Goal: Task Accomplishment & Management: Complete application form

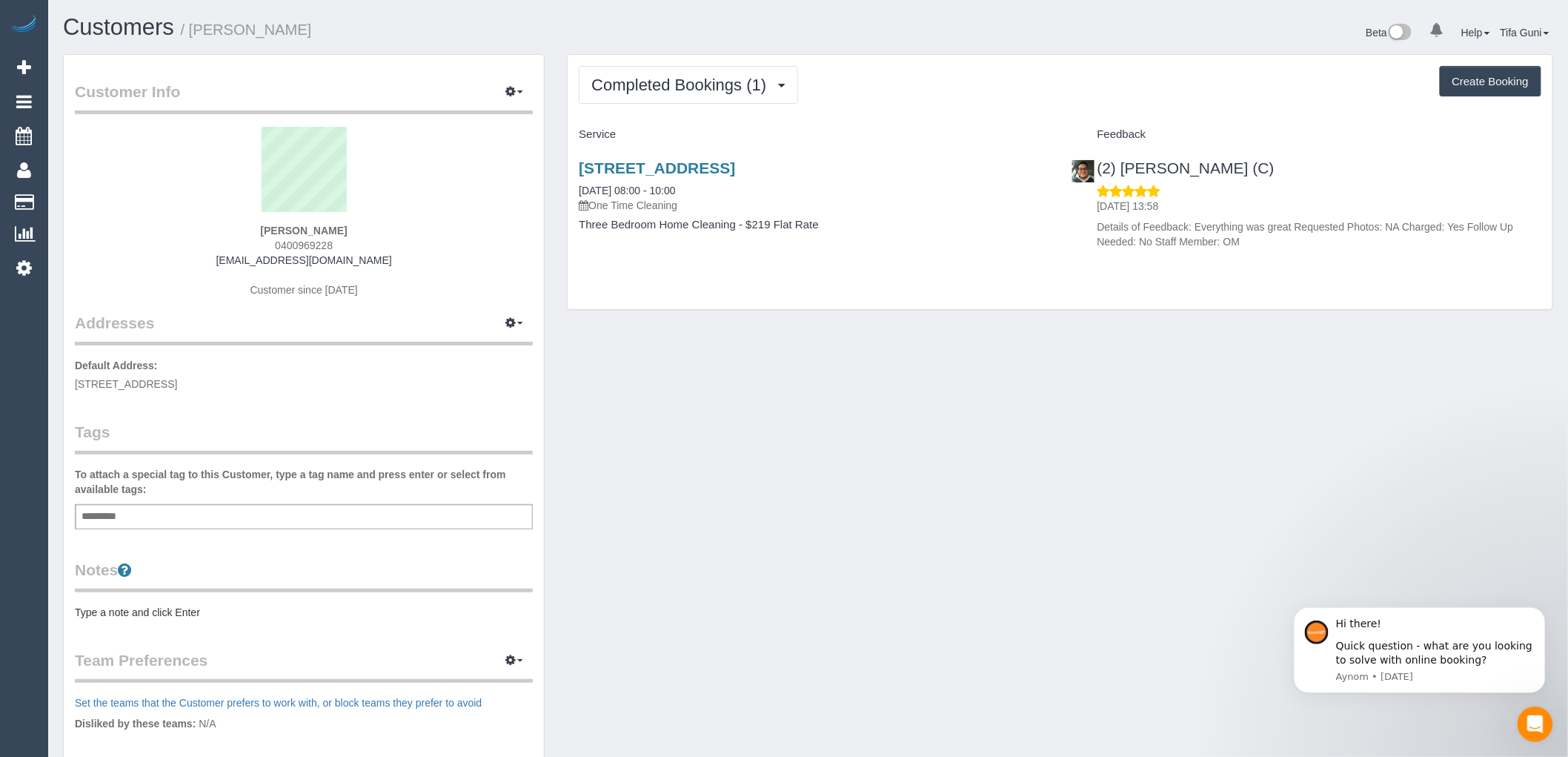
click at [1502, 88] on button "Create Booking" at bounding box center [1489, 81] width 101 height 31
select select "VIC"
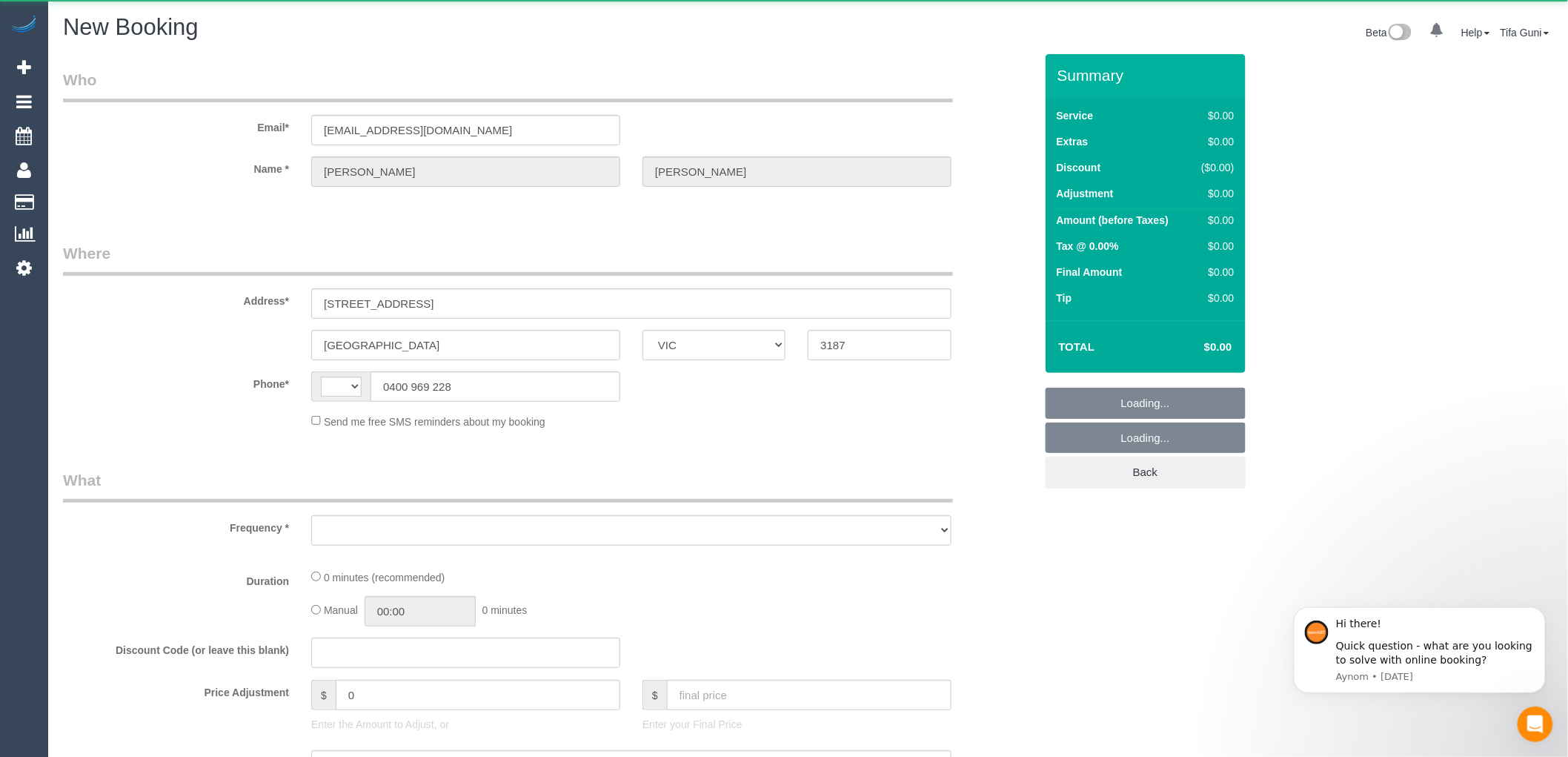
select select "string:AU"
select select "object:684"
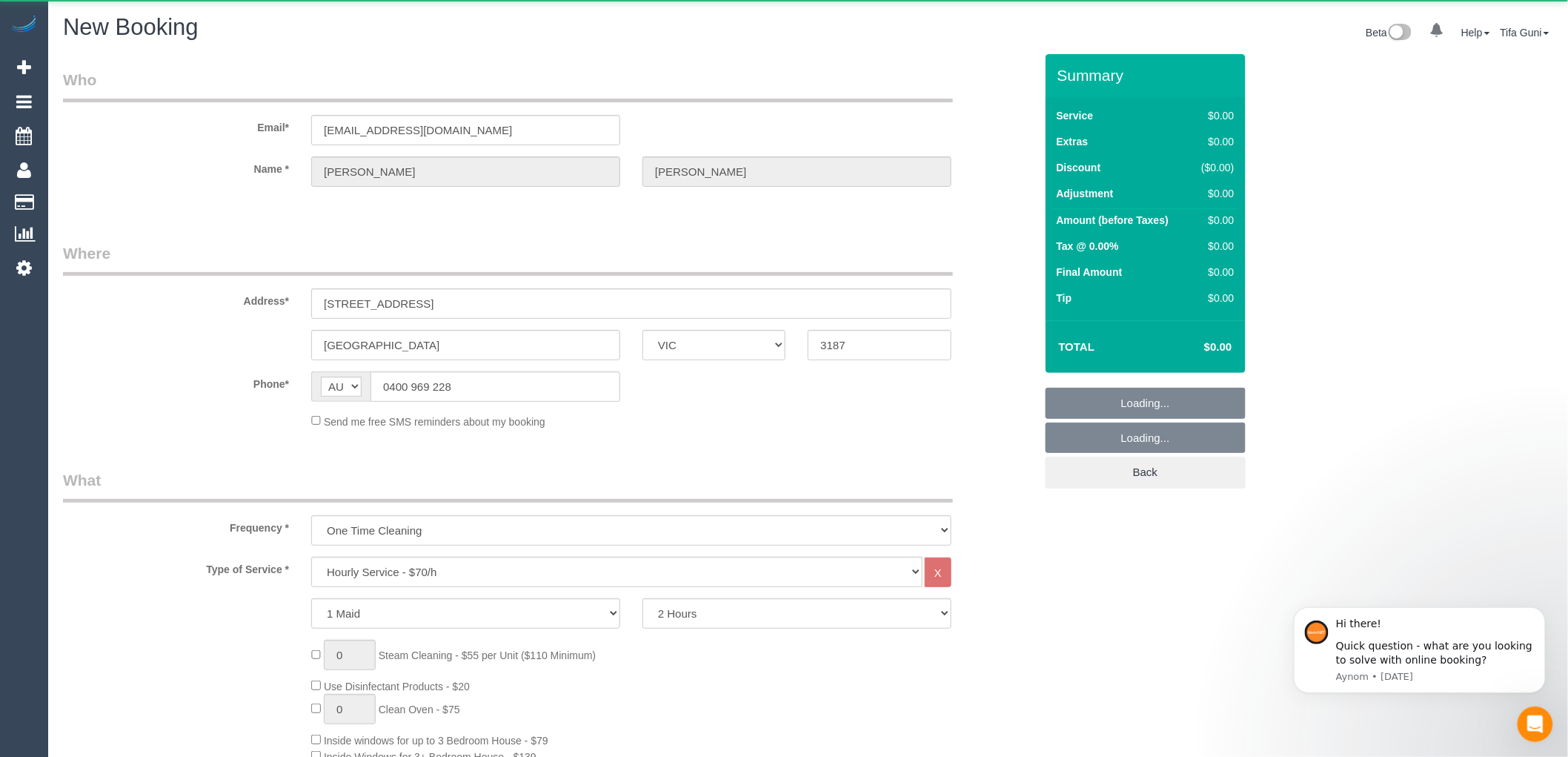
select select "string:stripe-pm_1Raqbi2GScqysDRVbOPV1ofW"
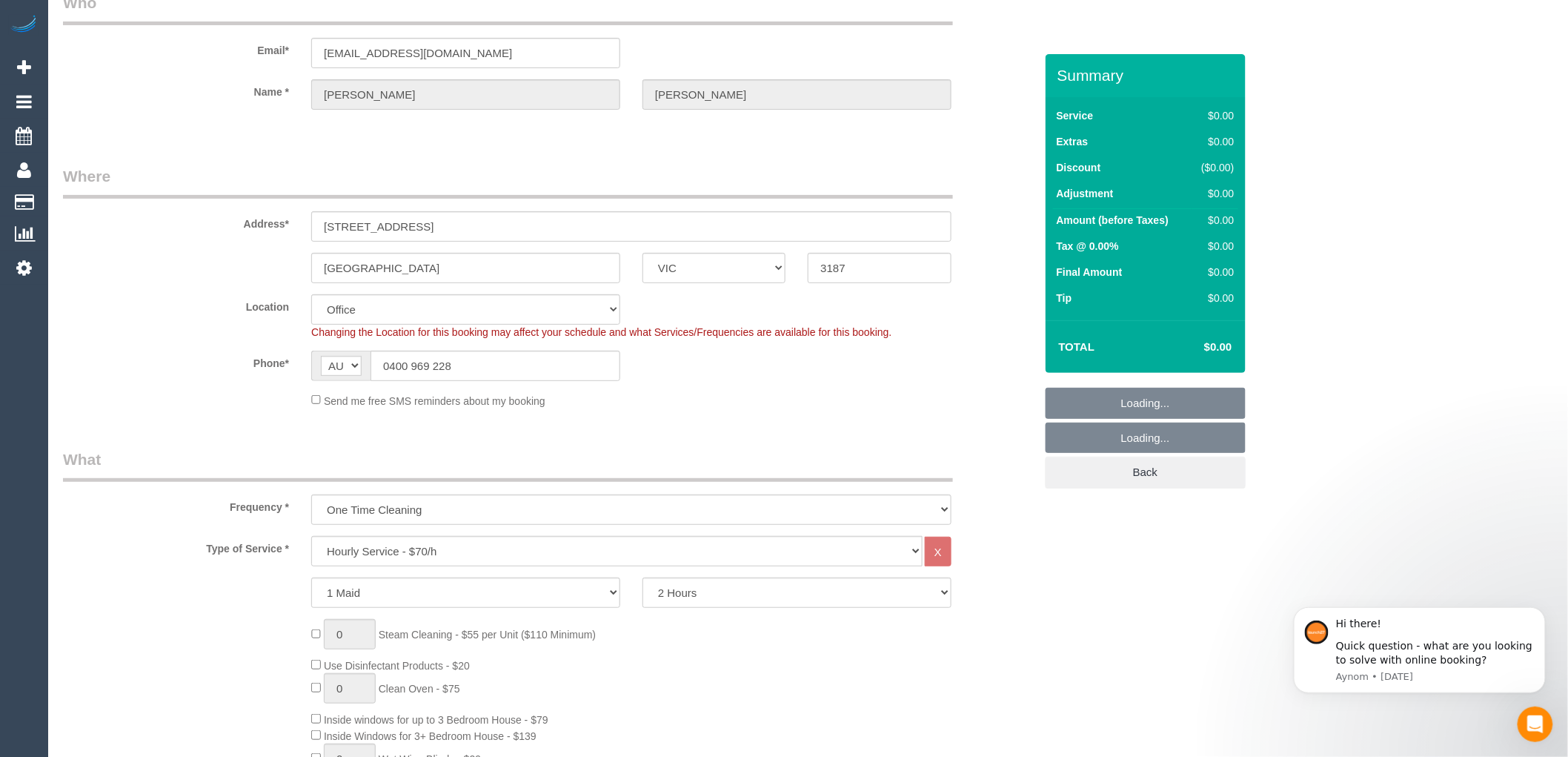
select select "object:1001"
select select "64"
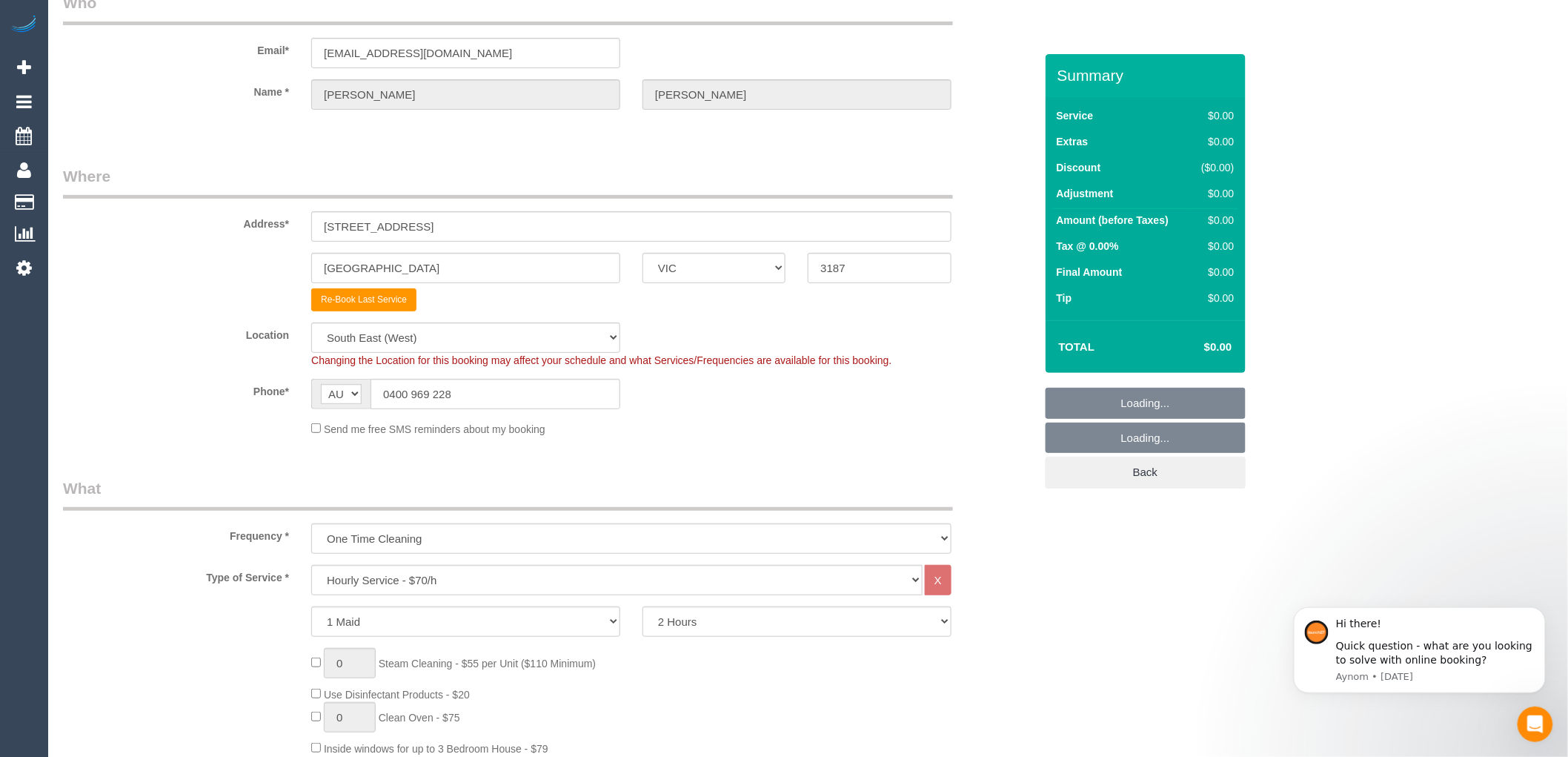
select select "object:2292"
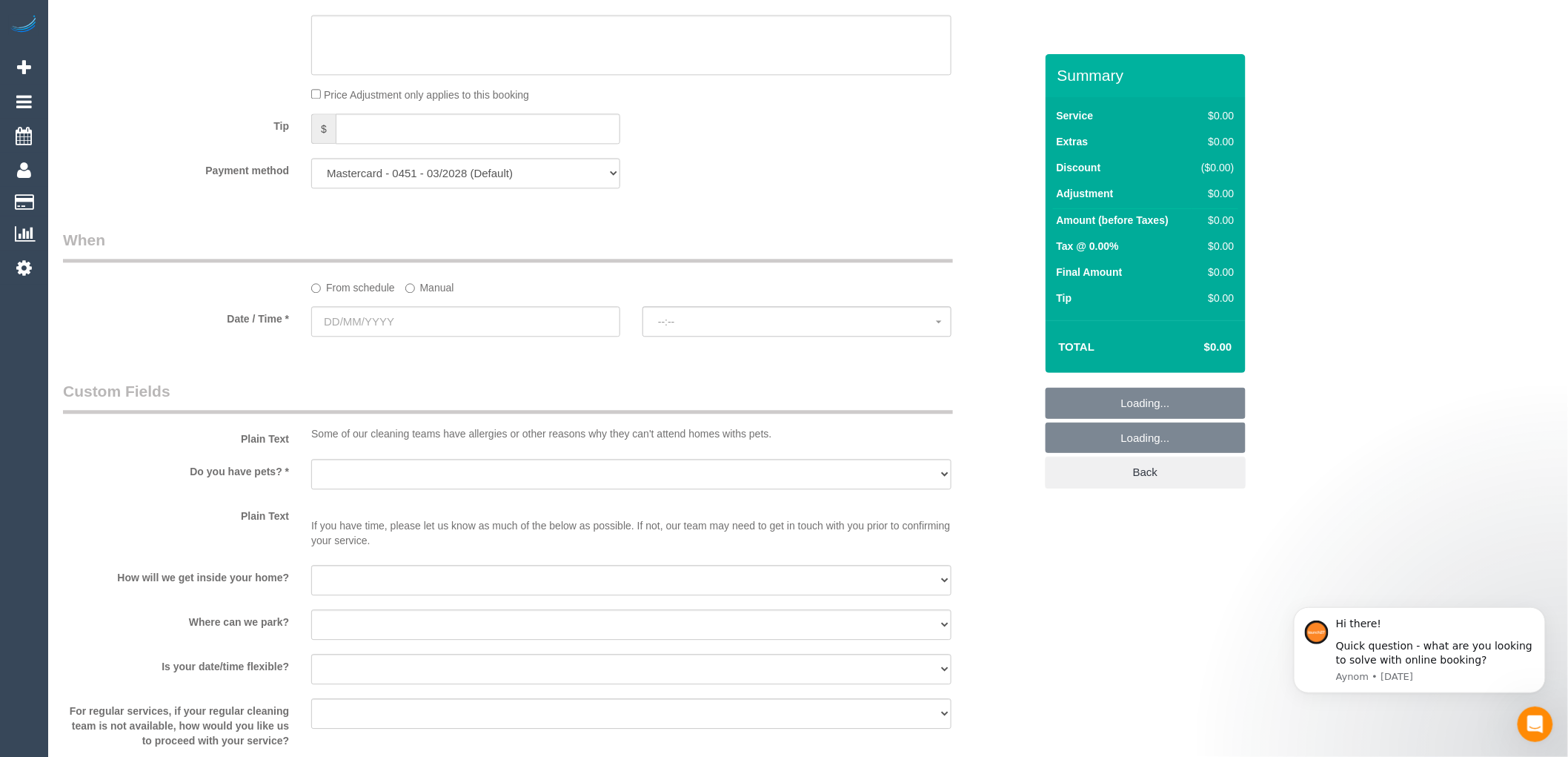
scroll to position [1510, 0]
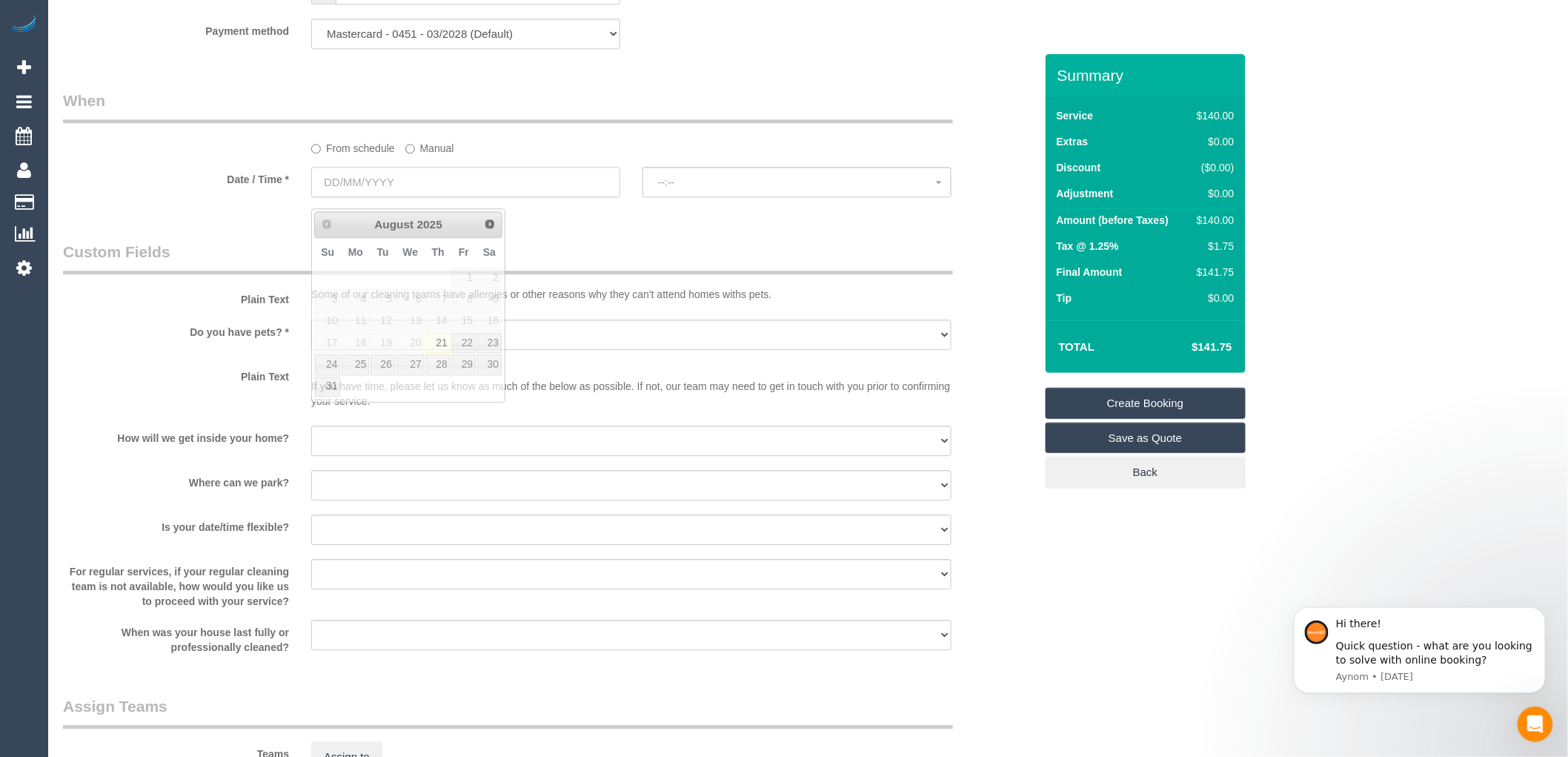
click at [413, 179] on input "text" at bounding box center [466, 181] width 309 height 30
click at [491, 219] on span "Next" at bounding box center [490, 223] width 12 height 12
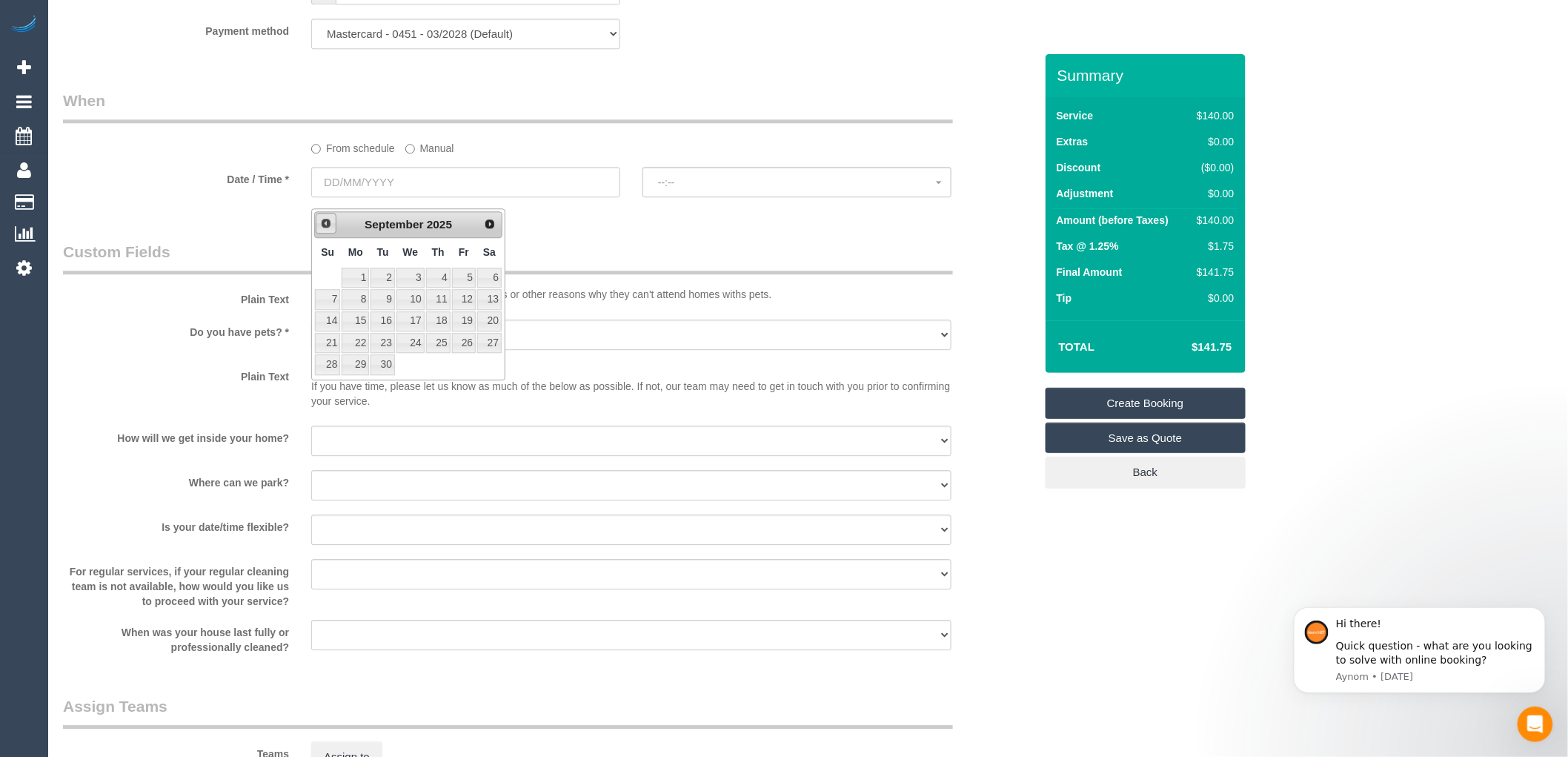
click at [322, 221] on span "Prev" at bounding box center [325, 223] width 12 height 12
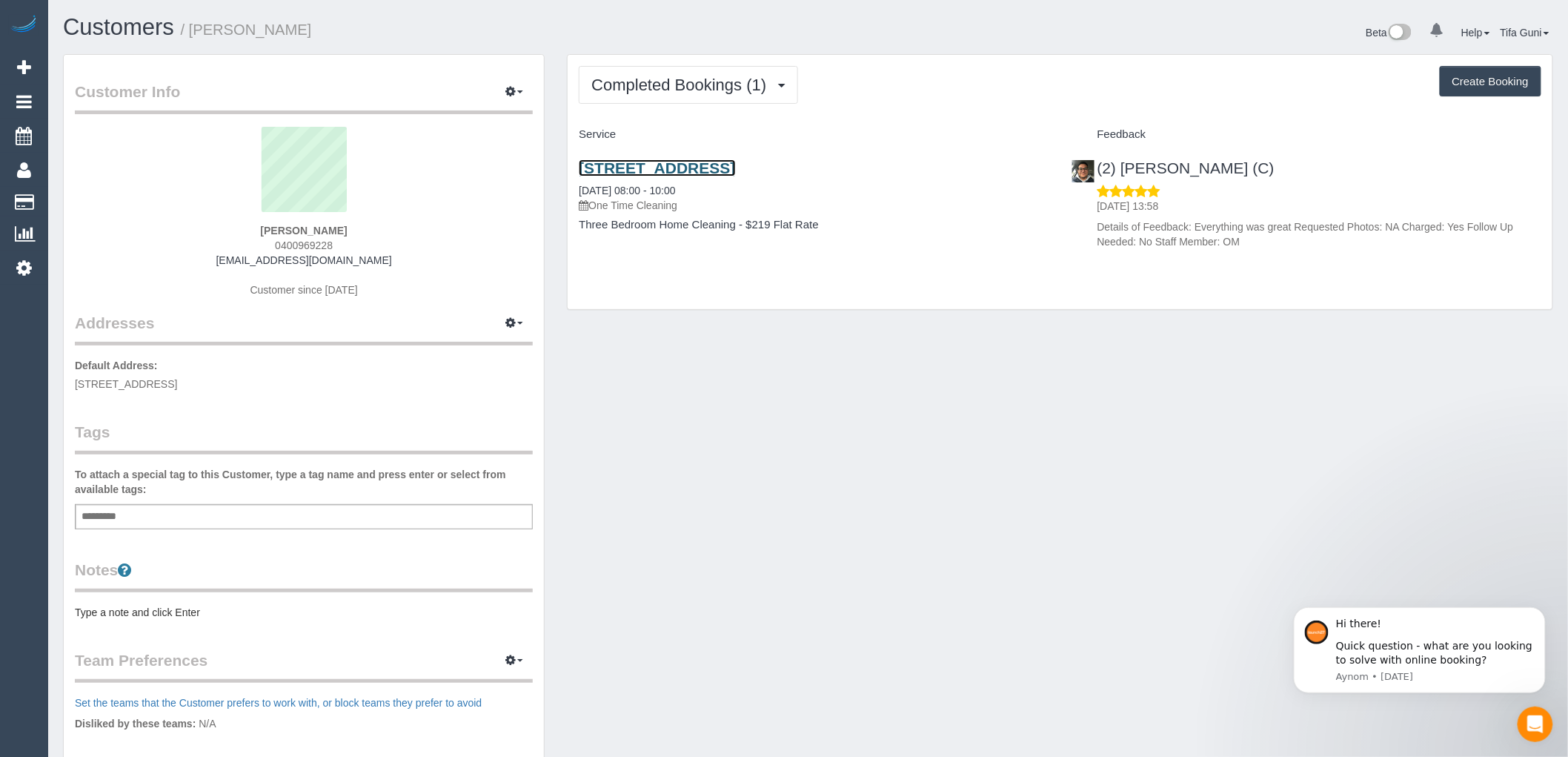
click at [675, 166] on link "[STREET_ADDRESS]" at bounding box center [656, 167] width 156 height 17
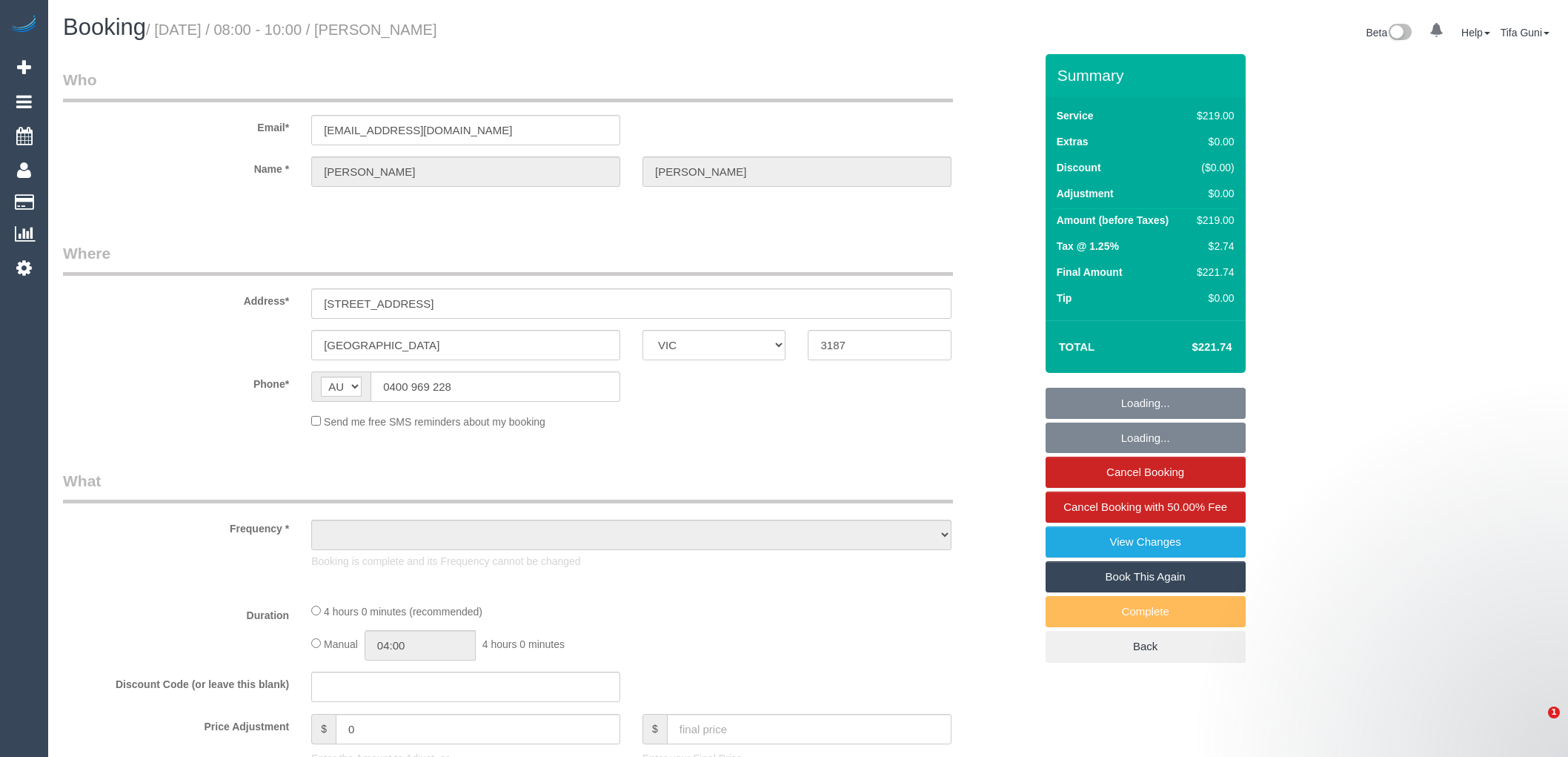
select select "VIC"
select select "string:stripe-pm_1Raqbi2GScqysDRVbOPV1ofW"
select select "number:27"
select select "number:14"
select select "number:19"
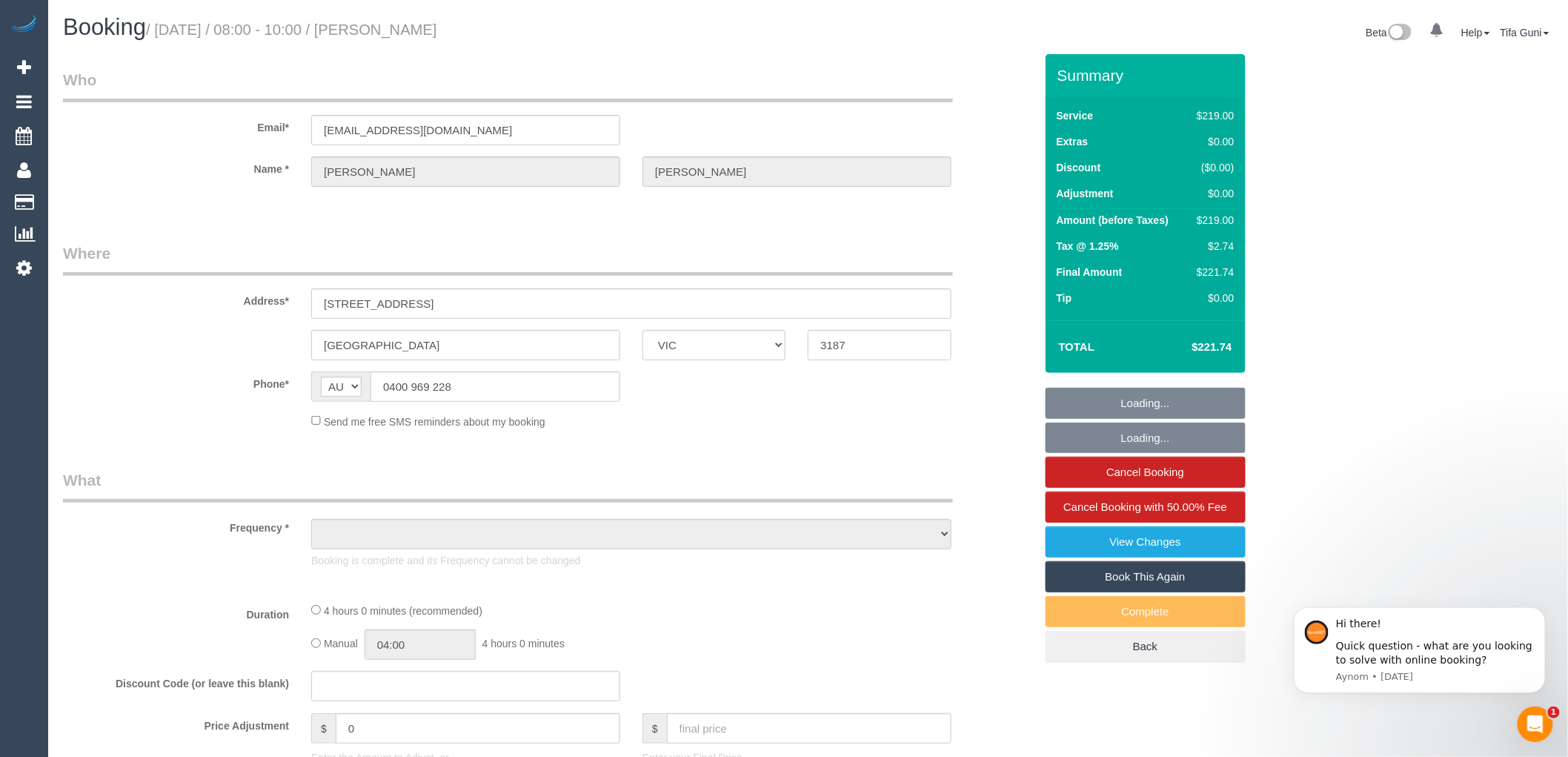
select select "number:25"
select select "number:33"
select select "number:13"
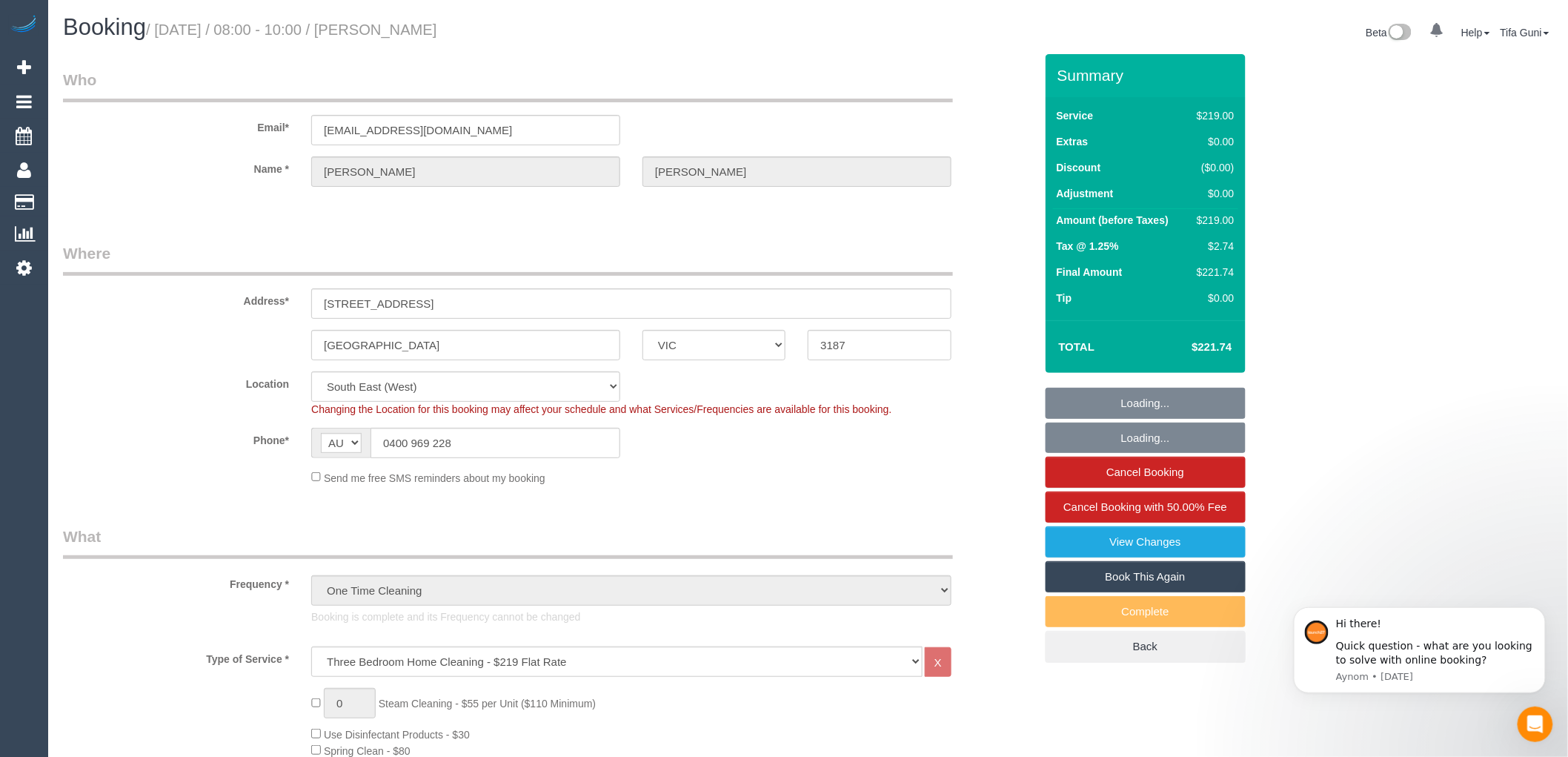
select select "object:1410"
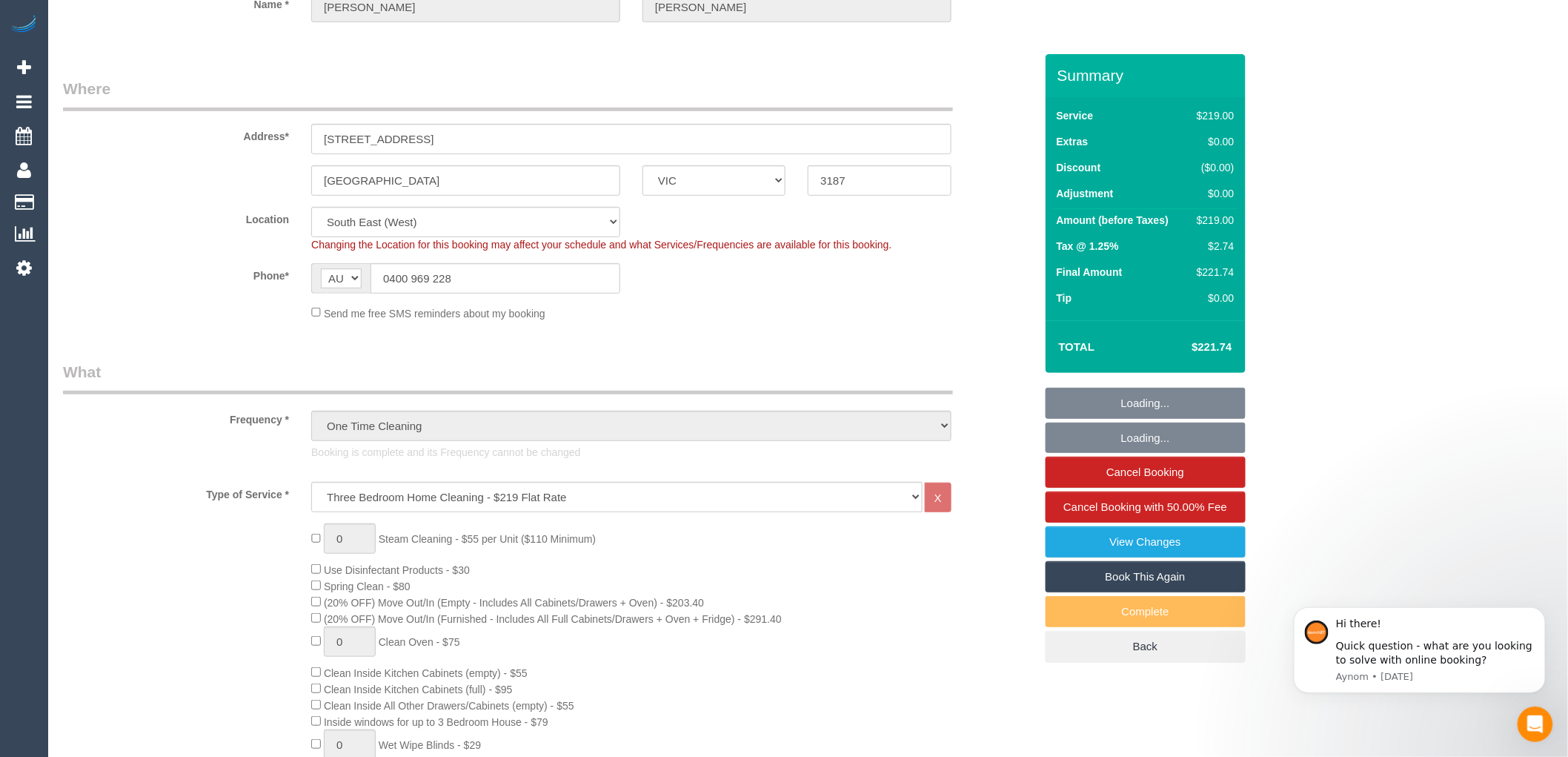
select select "spot1"
drag, startPoint x: 434, startPoint y: 180, endPoint x: 285, endPoint y: 183, distance: 149.0
click at [285, 183] on div "[GEOGRAPHIC_DATA] ACT [GEOGRAPHIC_DATA] NT [GEOGRAPHIC_DATA] SA TAS [GEOGRAPHIC…" at bounding box center [548, 180] width 993 height 30
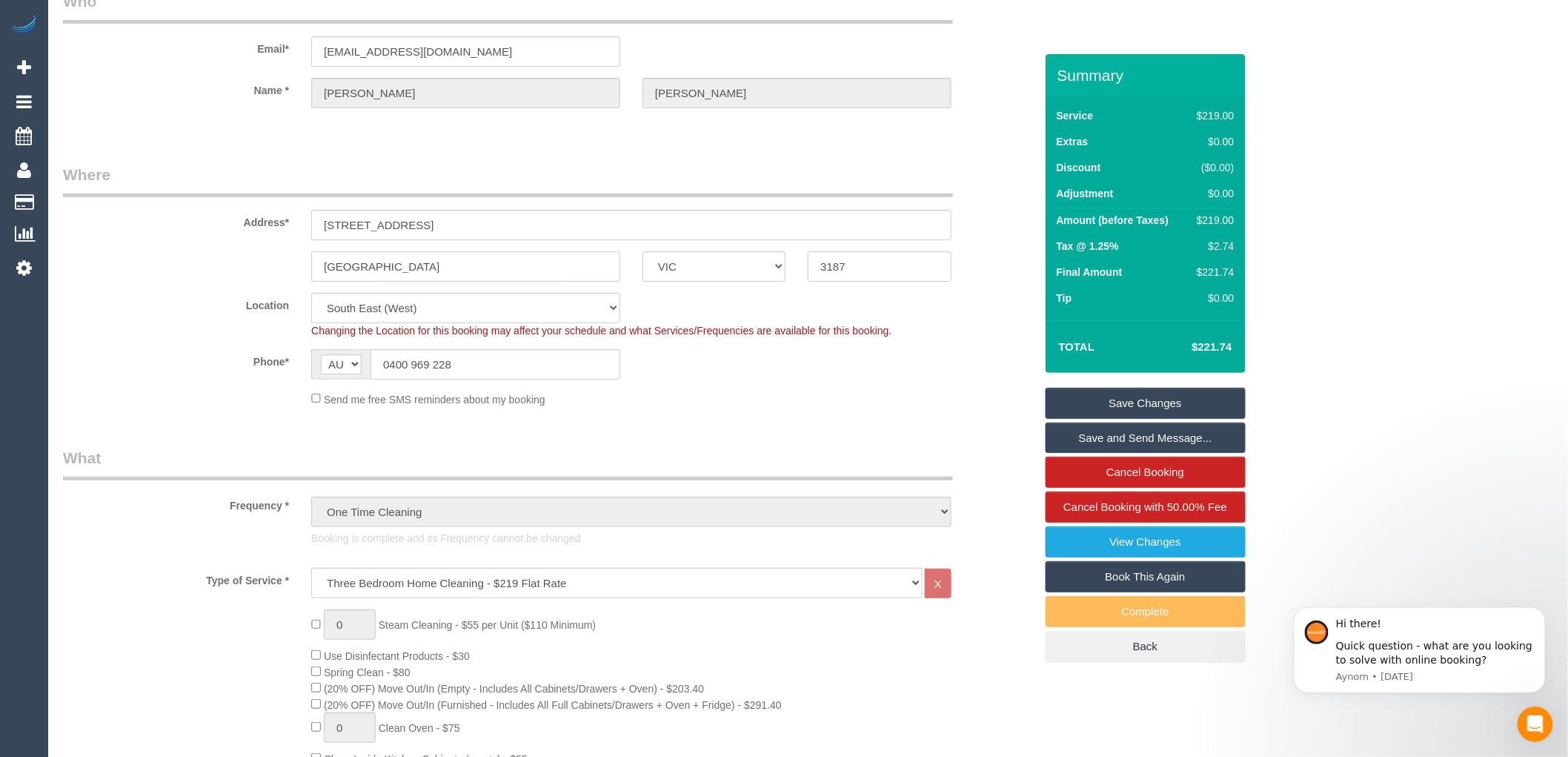
scroll to position [0, 0]
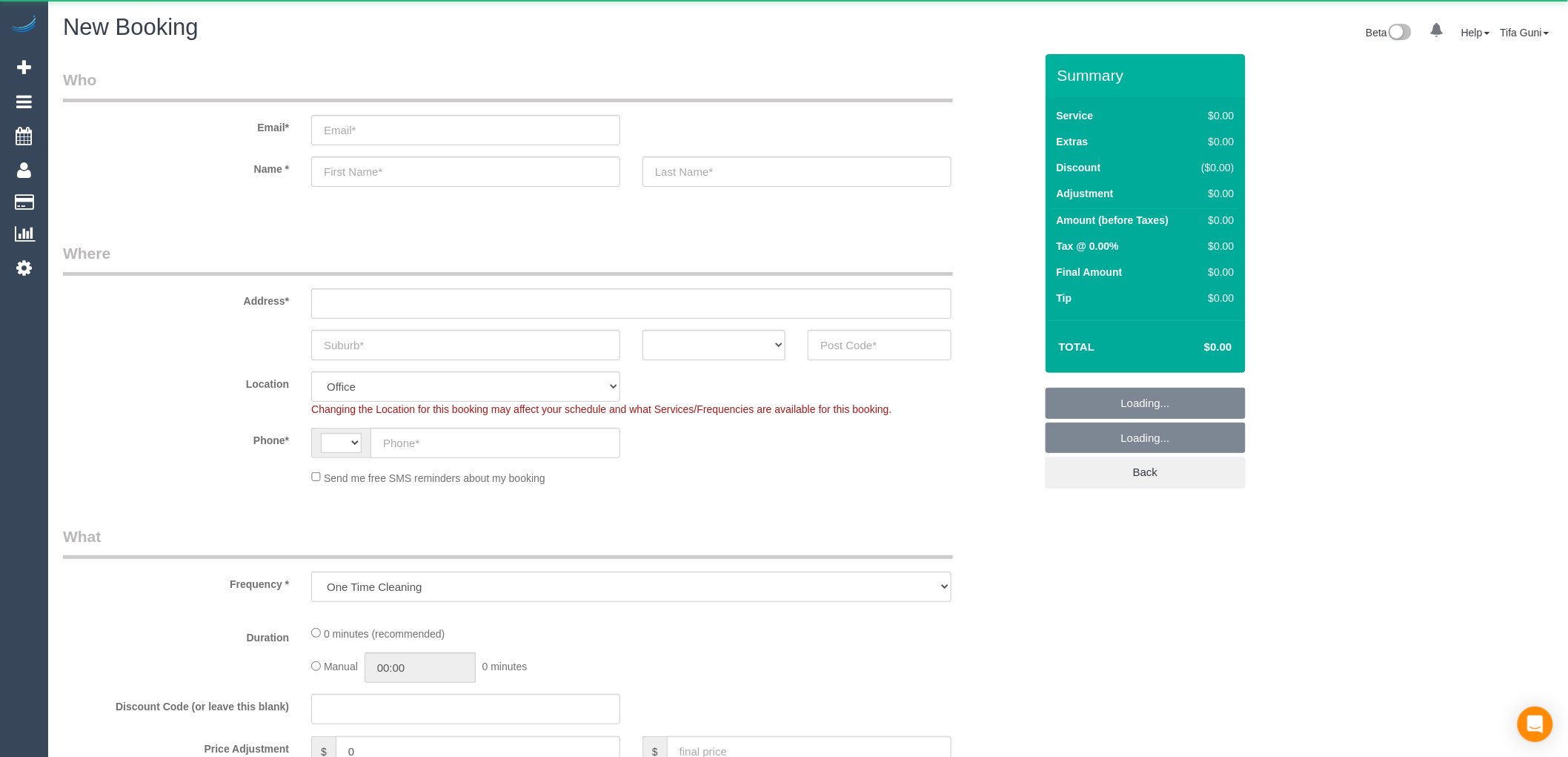
select select "string:AU"
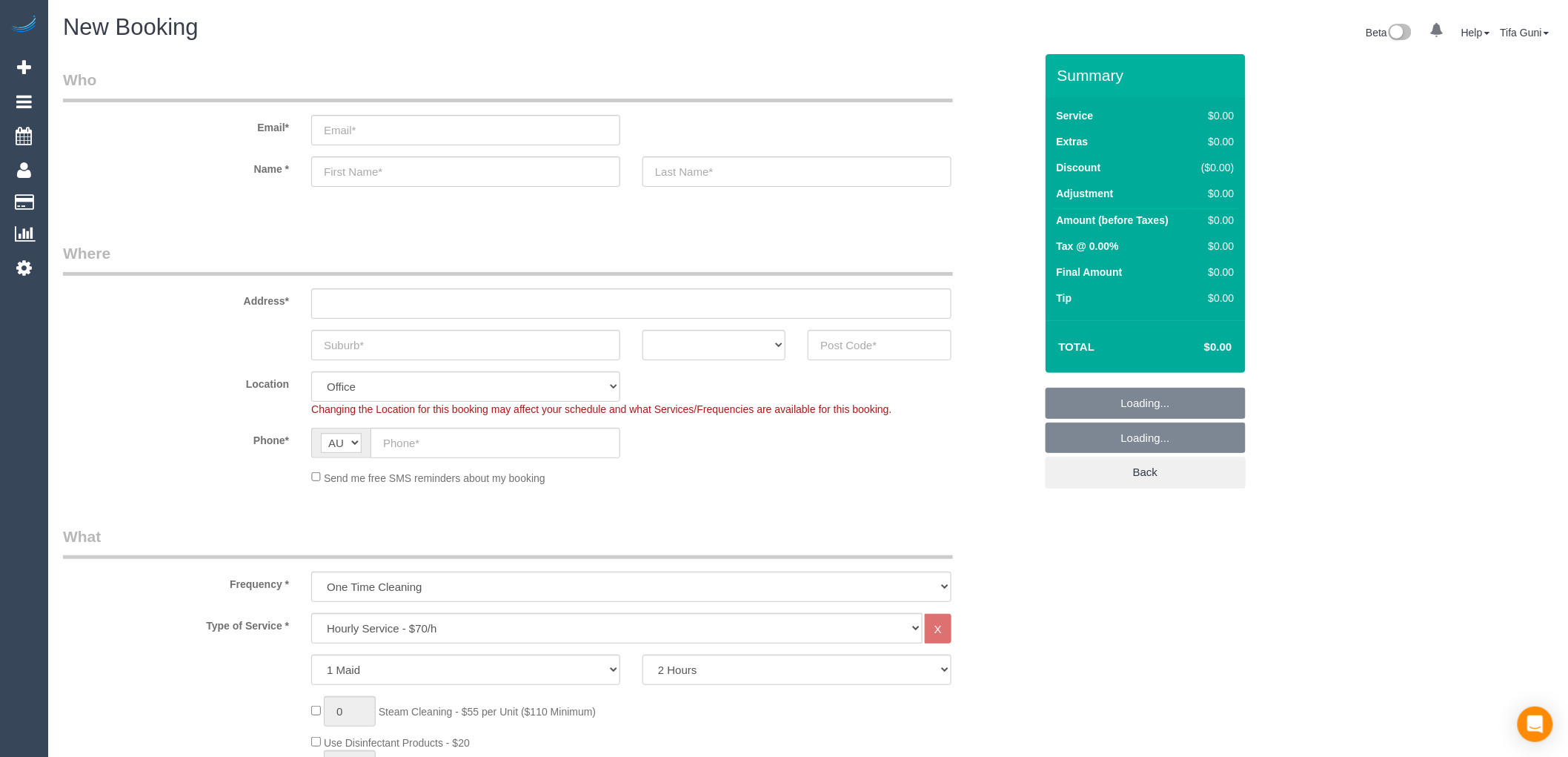
select select "object:2099"
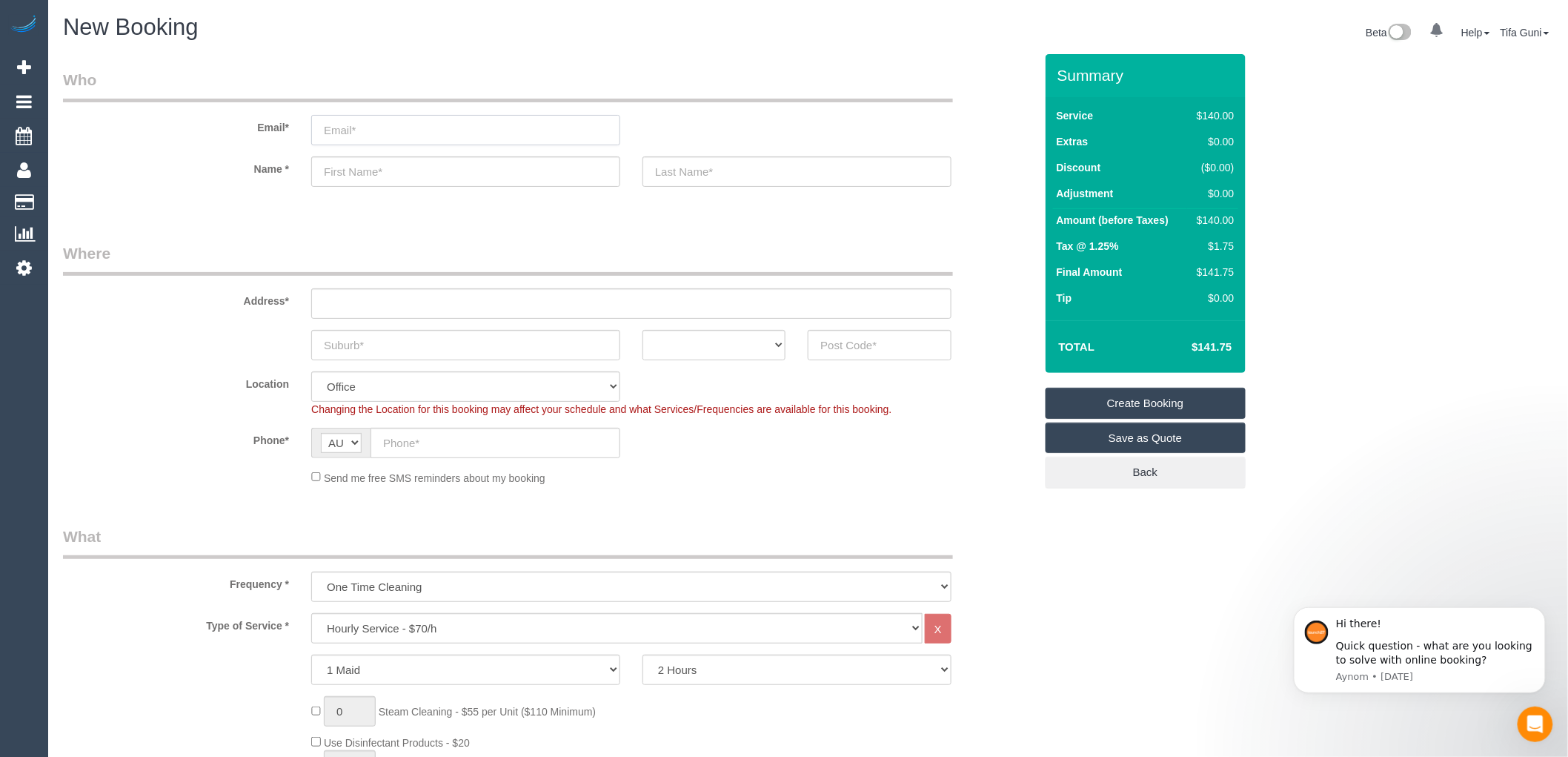
click at [424, 123] on input "email" at bounding box center [466, 130] width 309 height 30
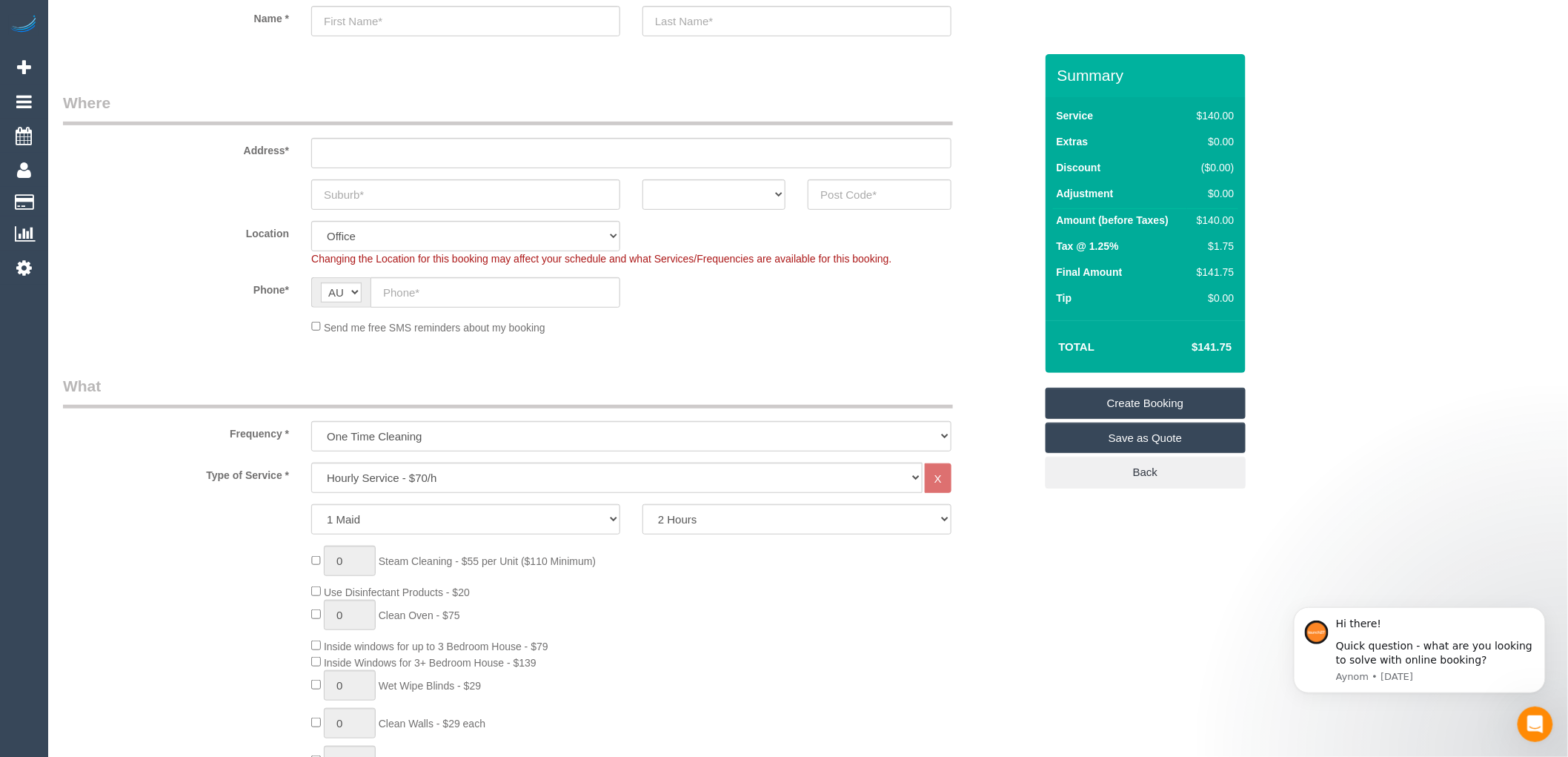
scroll to position [165, 0]
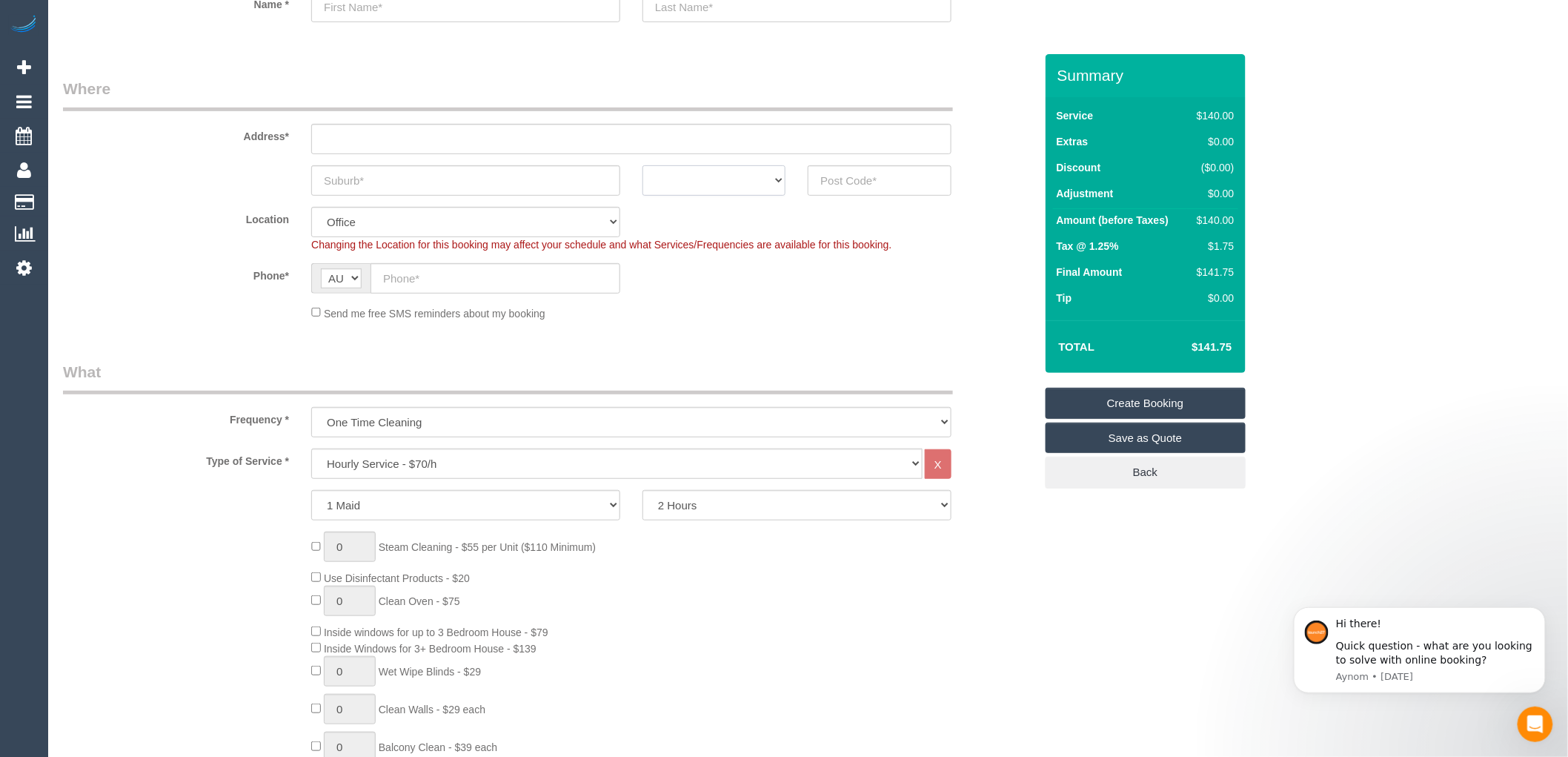
click at [753, 179] on select "ACT NSW NT QLD SA TAS VIC WA" at bounding box center [714, 180] width 143 height 30
select select "VIC"
click at [642, 165] on select "ACT NSW NT QLD SA TAS VIC WA" at bounding box center [714, 180] width 143 height 30
click at [838, 186] on input "text" at bounding box center [879, 180] width 143 height 30
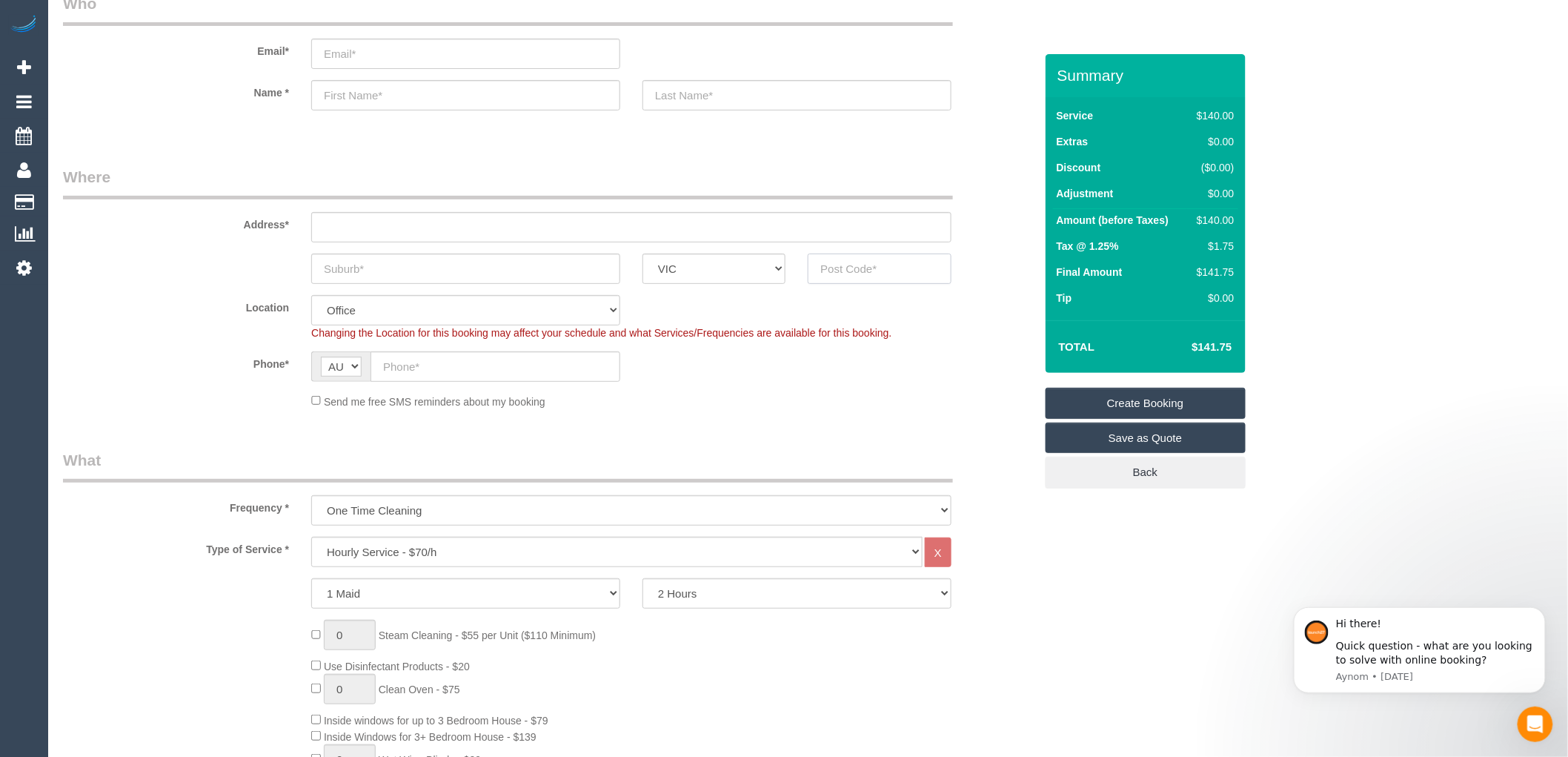
scroll to position [0, 0]
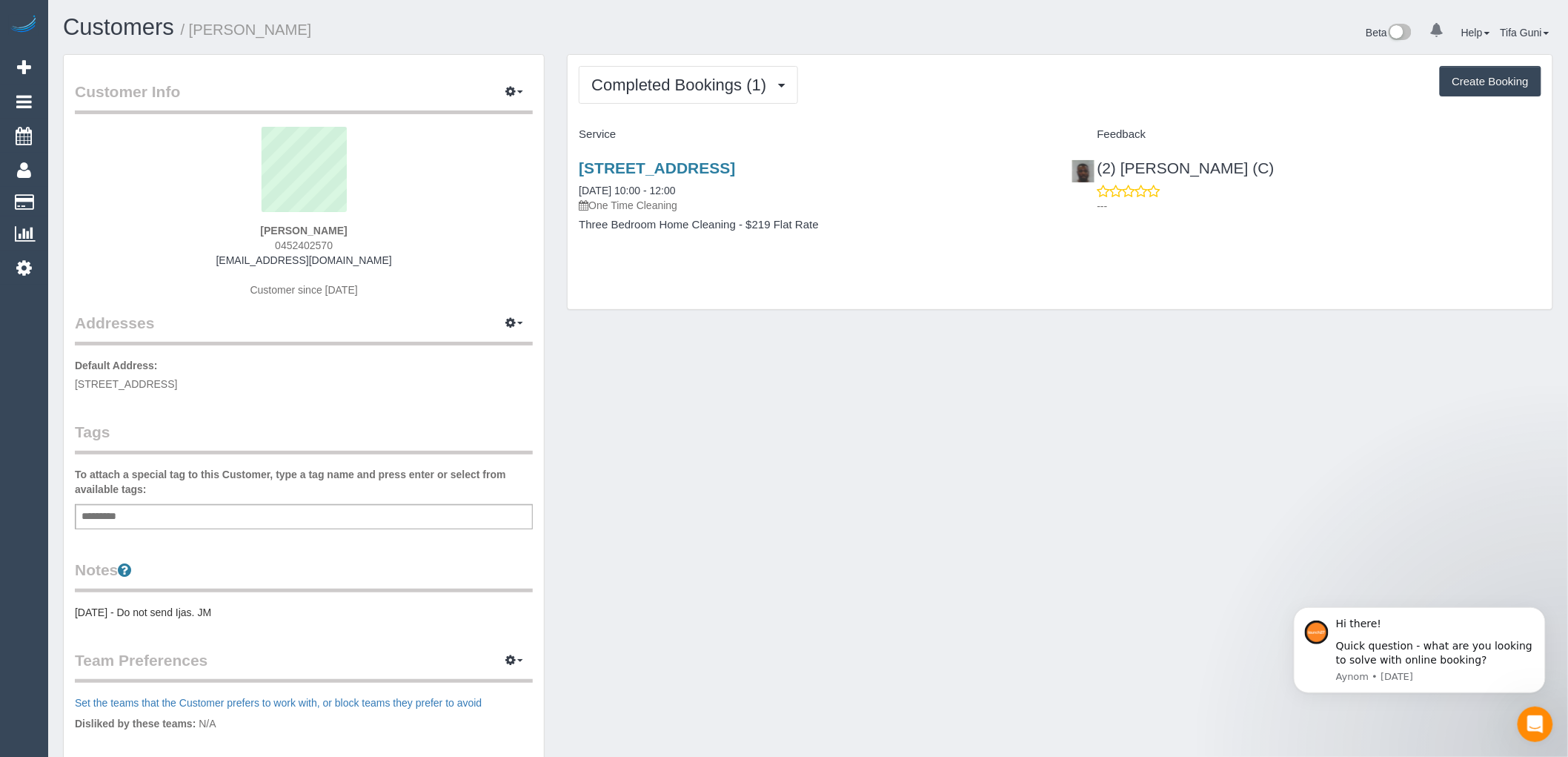
click at [1495, 83] on button "Create Booking" at bounding box center [1489, 81] width 101 height 31
select select "VIC"
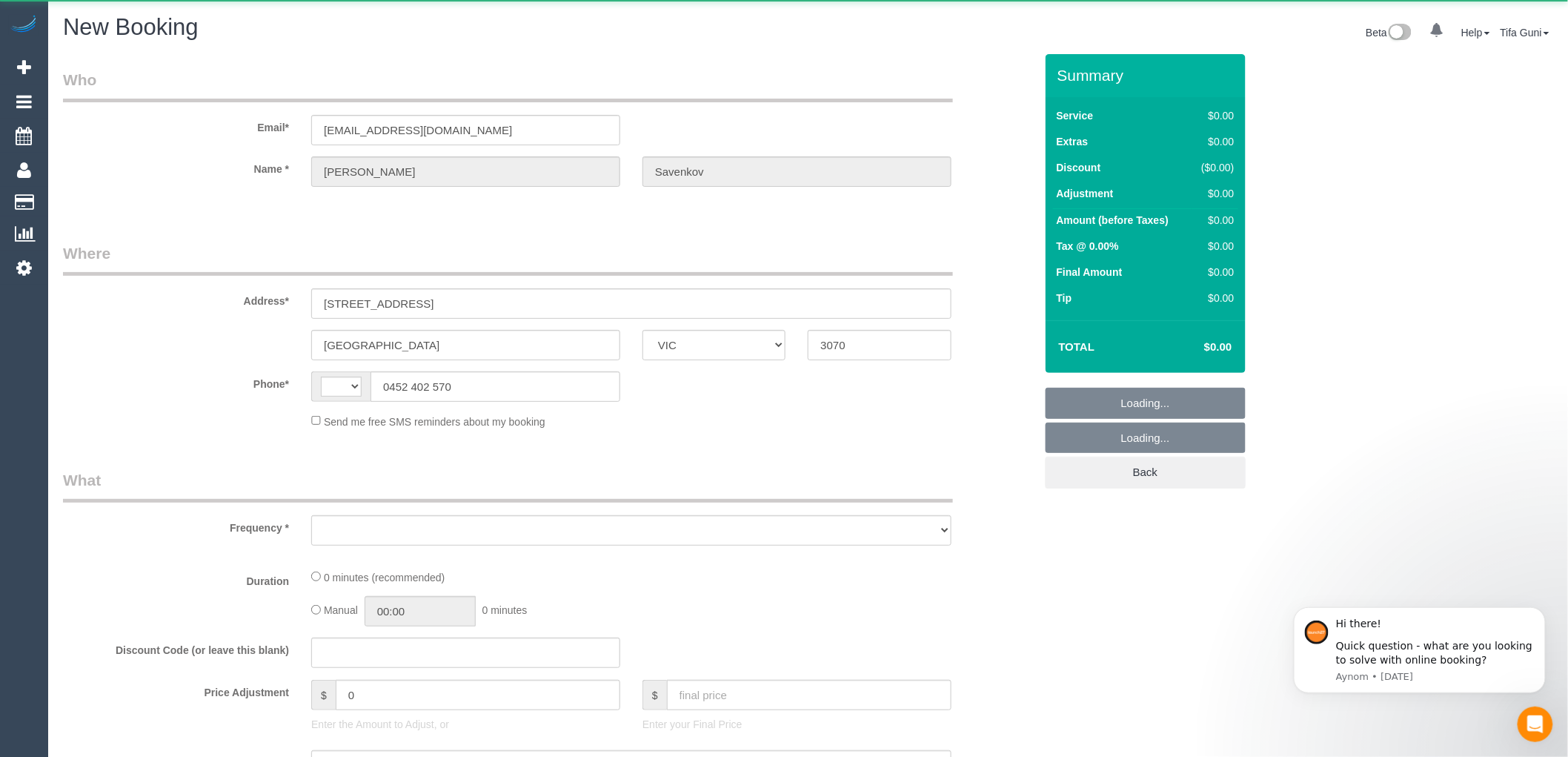
select select "string:AU"
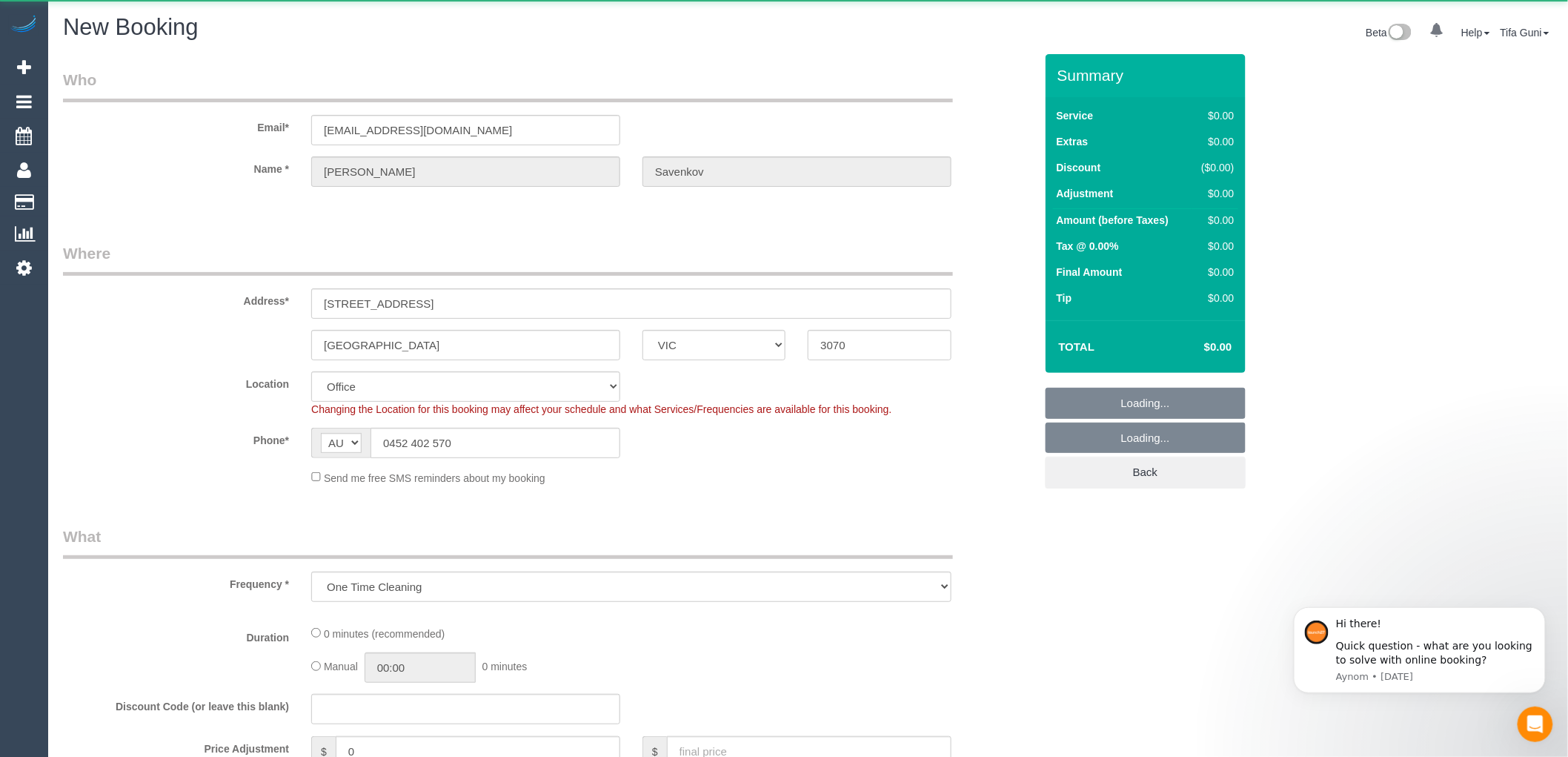
select select "object:838"
select select "string:stripe-pm_1Rl4mk2GScqysDRVPYqeTZA7"
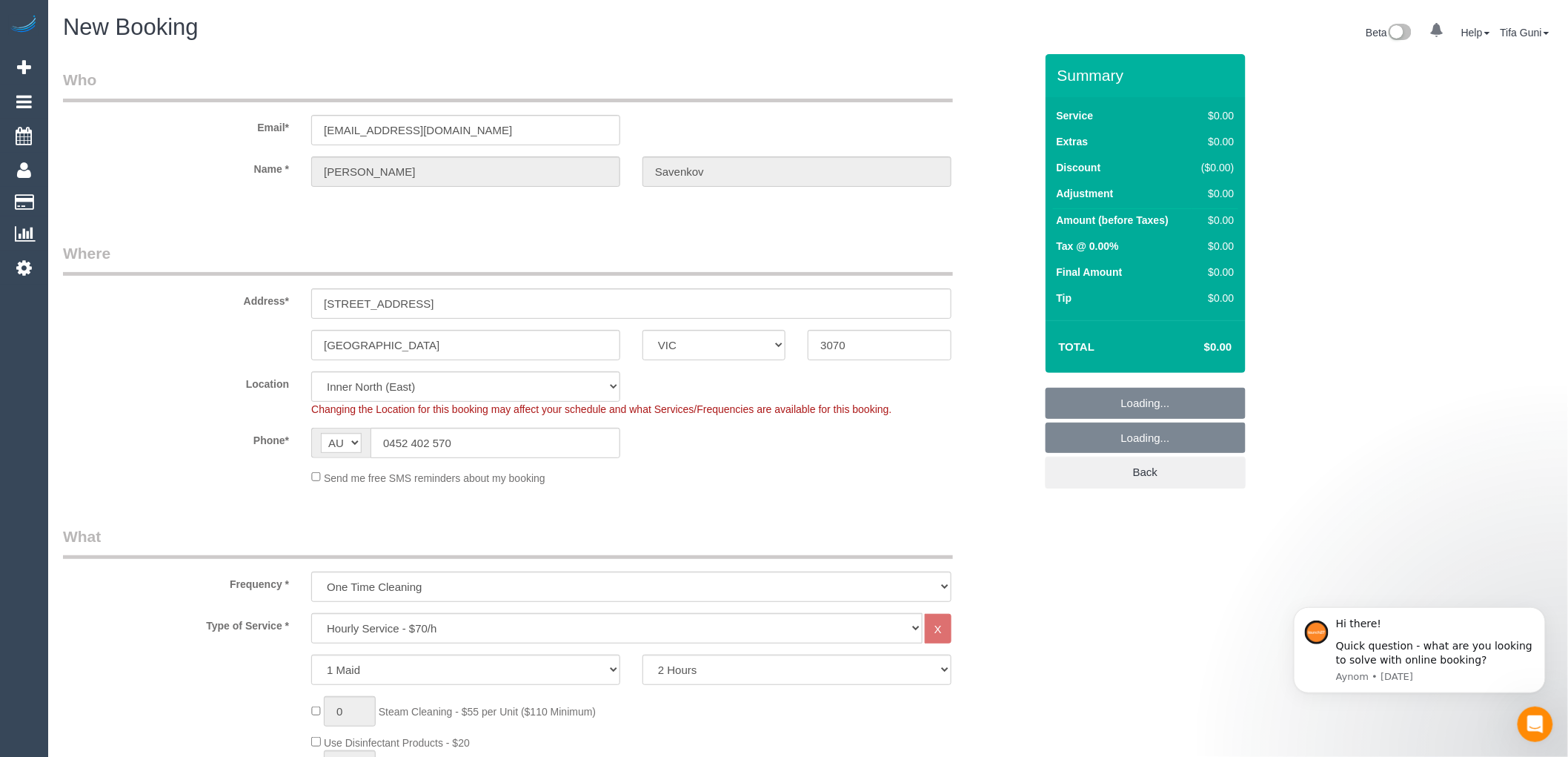
select select "47"
select select "object:2293"
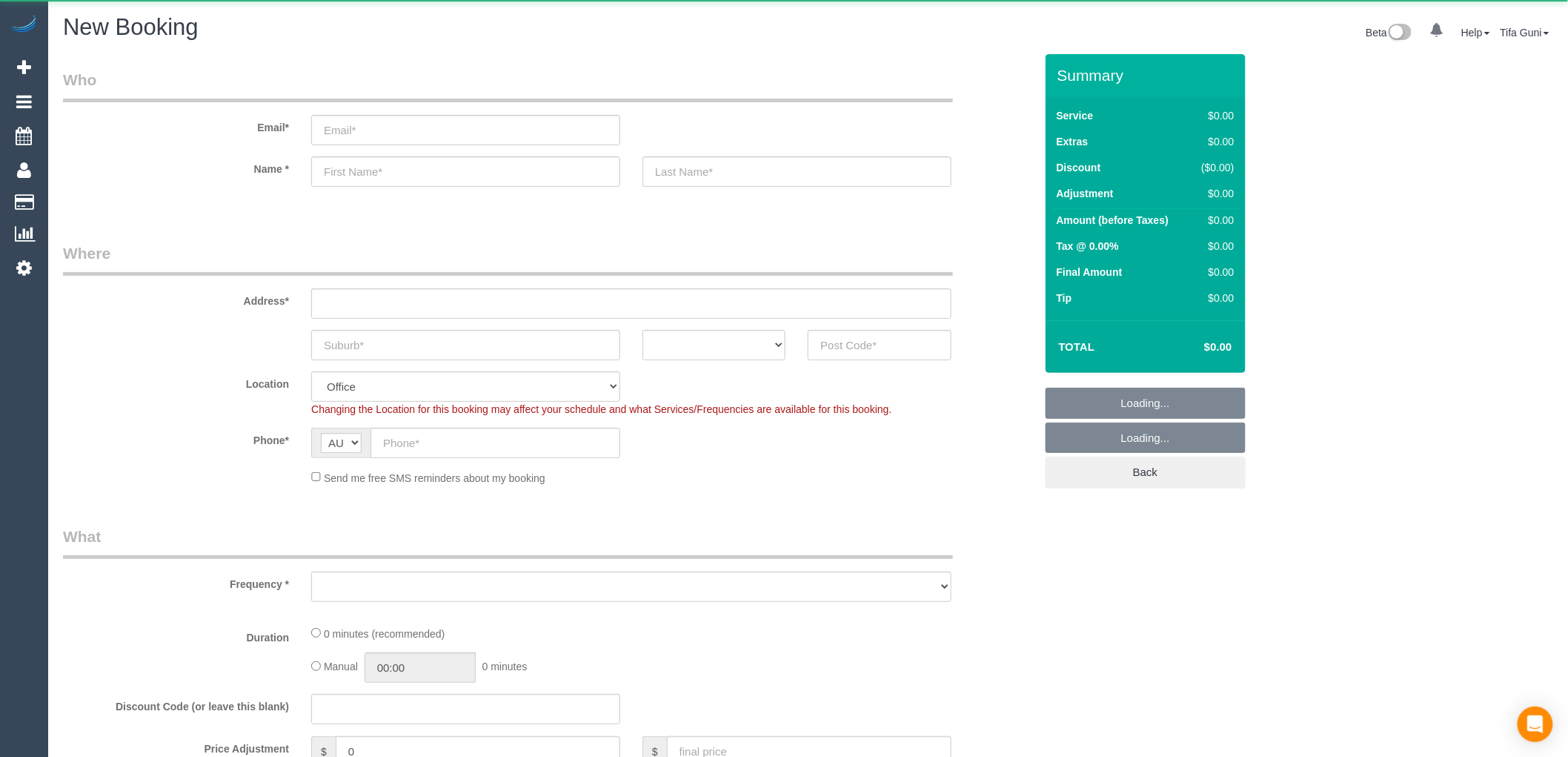
select select "object:2099"
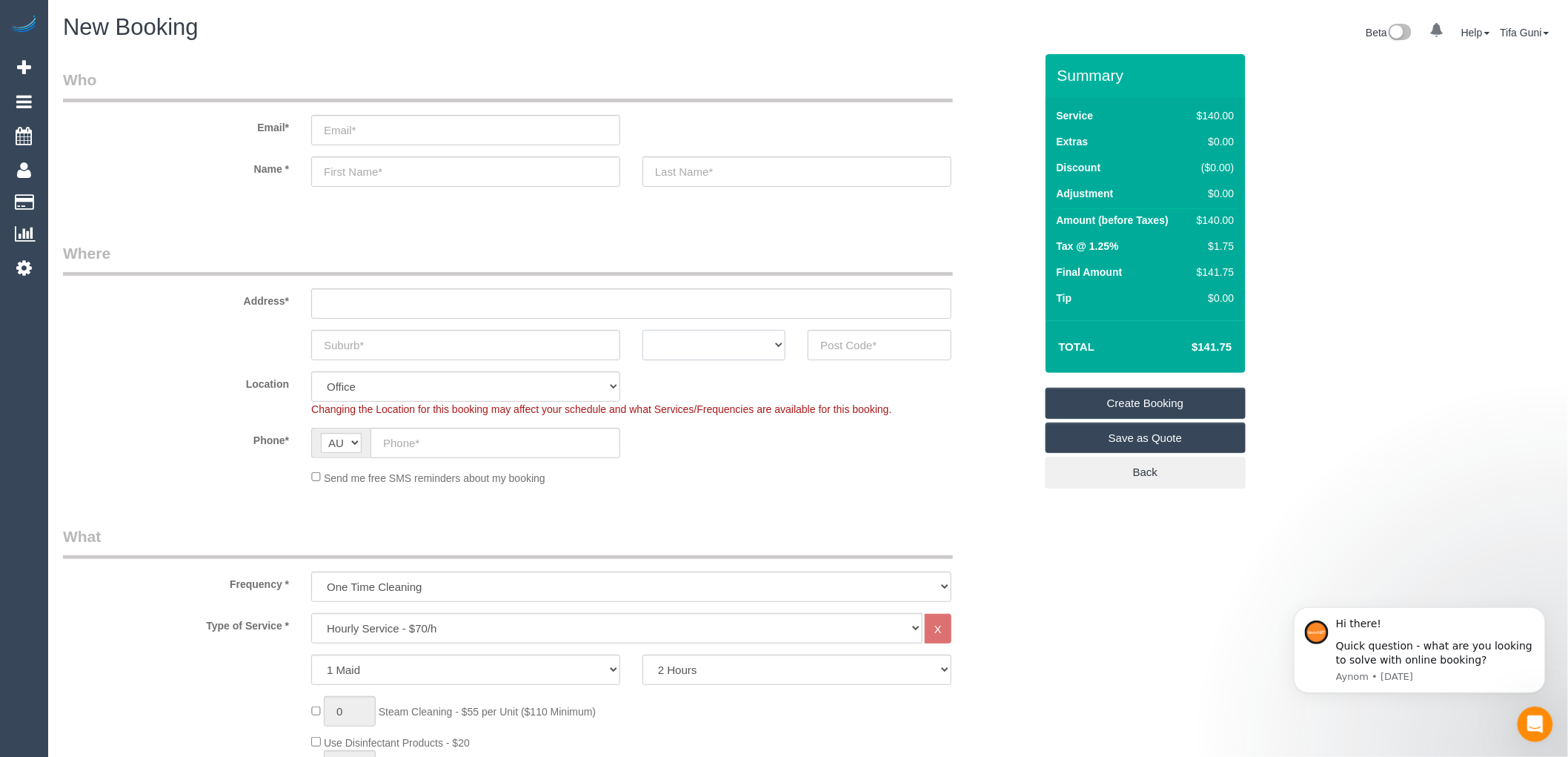
click at [760, 343] on select "ACT [GEOGRAPHIC_DATA] NT [GEOGRAPHIC_DATA] SA TAS [GEOGRAPHIC_DATA] [GEOGRAPHIC…" at bounding box center [714, 345] width 143 height 30
select select "VIC"
click at [642, 330] on select "ACT [GEOGRAPHIC_DATA] NT [GEOGRAPHIC_DATA] SA TAS [GEOGRAPHIC_DATA] [GEOGRAPHIC…" at bounding box center [714, 345] width 143 height 30
click at [867, 343] on input "text" at bounding box center [879, 345] width 143 height 30
click at [426, 331] on input "text" at bounding box center [466, 345] width 309 height 30
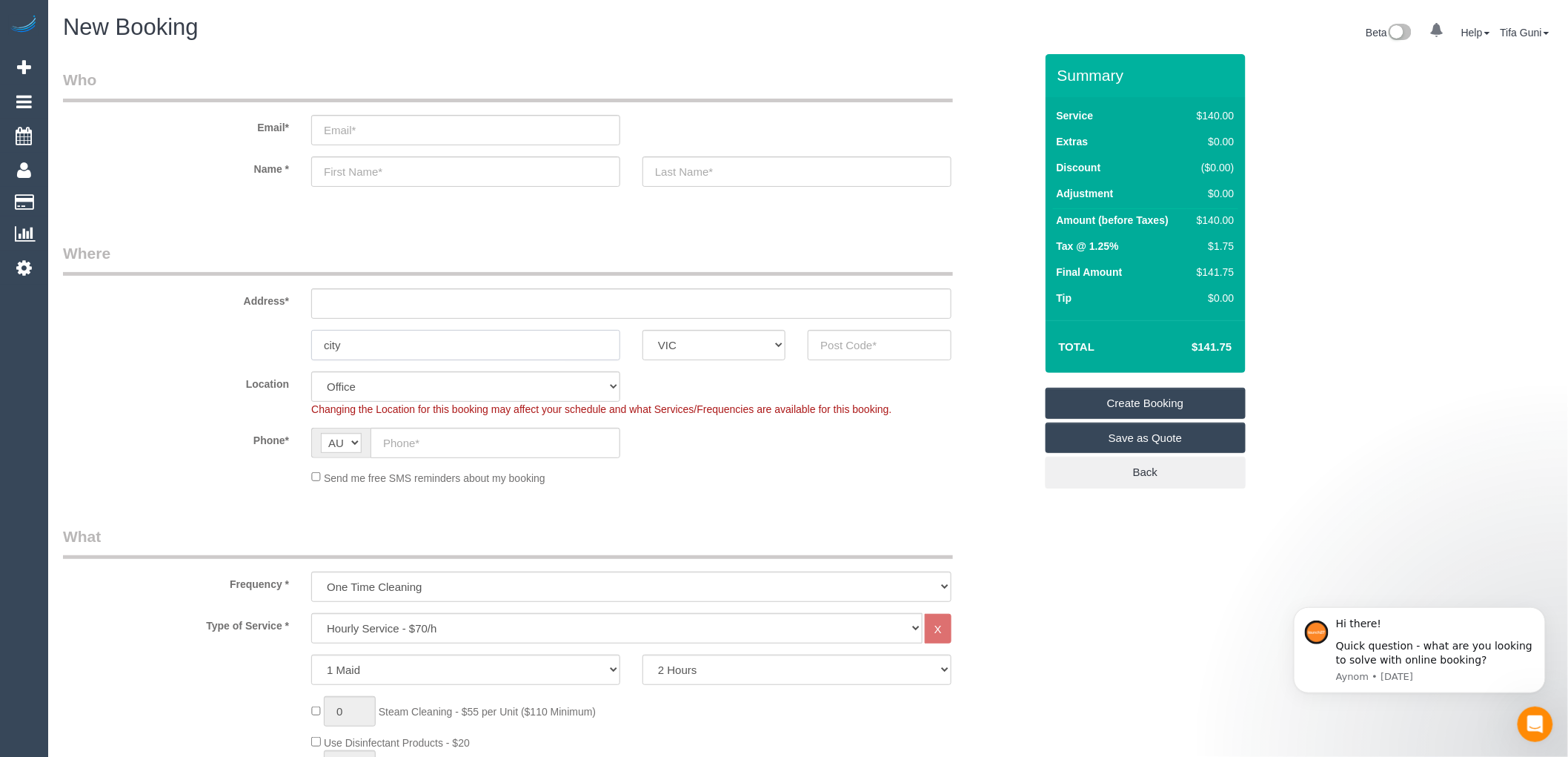
type input "city"
click at [828, 351] on input "text" at bounding box center [879, 345] width 143 height 30
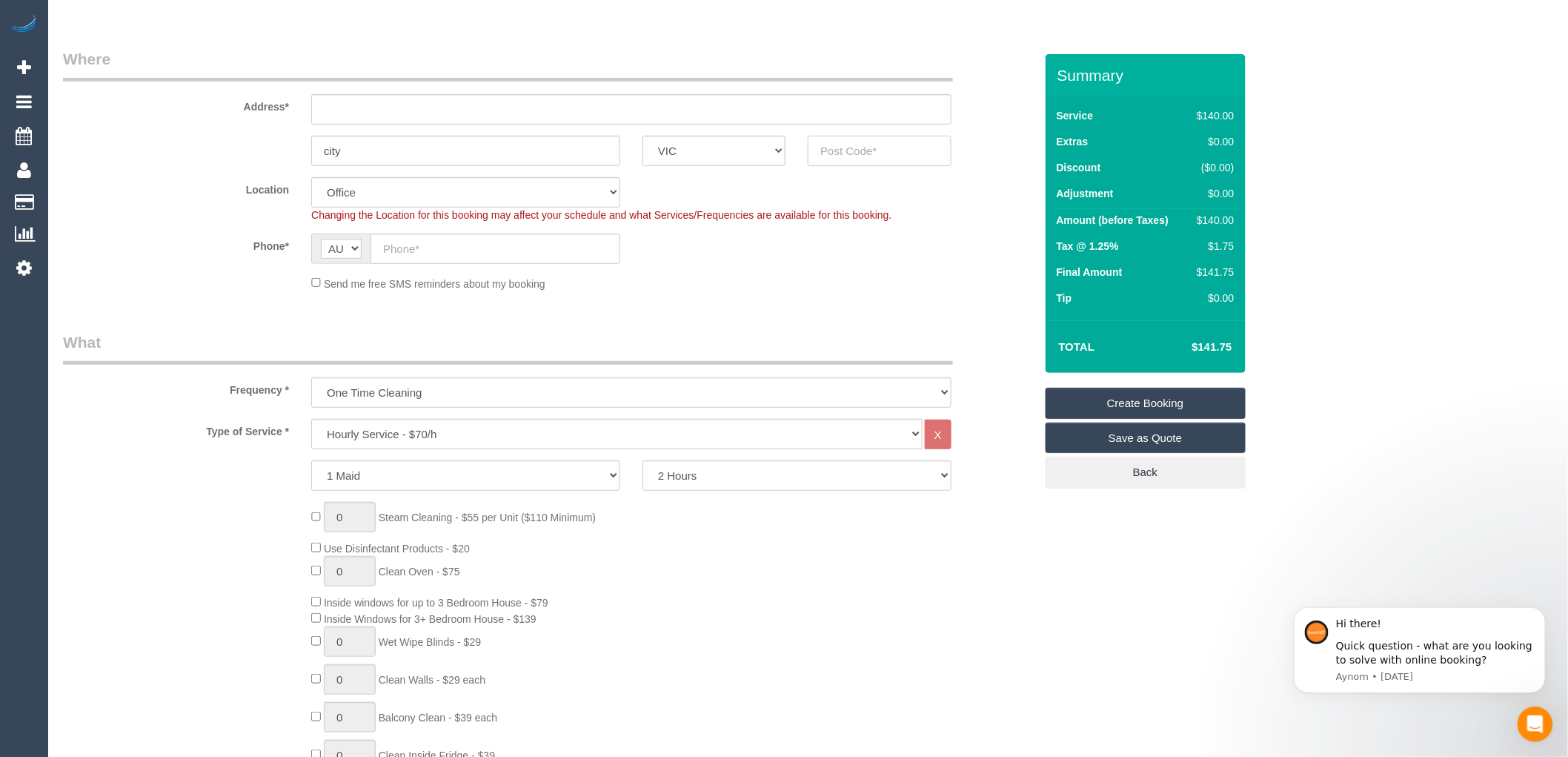
scroll to position [165, 0]
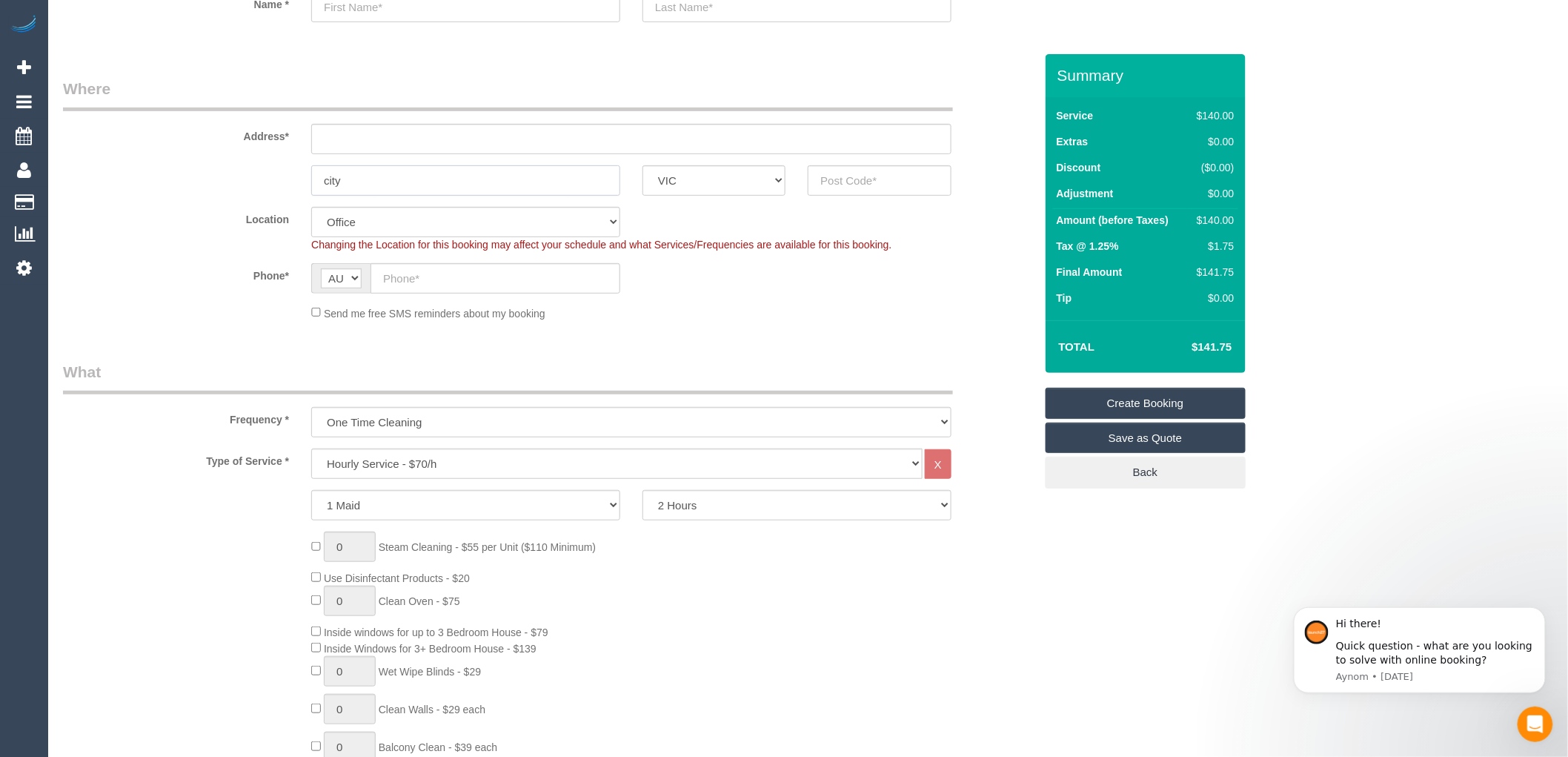
drag, startPoint x: 398, startPoint y: 182, endPoint x: 272, endPoint y: 181, distance: 126.0
click at [272, 181] on div "city ACT NSW NT QLD SA TAS VIC WA" at bounding box center [548, 180] width 993 height 30
click at [832, 176] on input "text" at bounding box center [879, 180] width 143 height 30
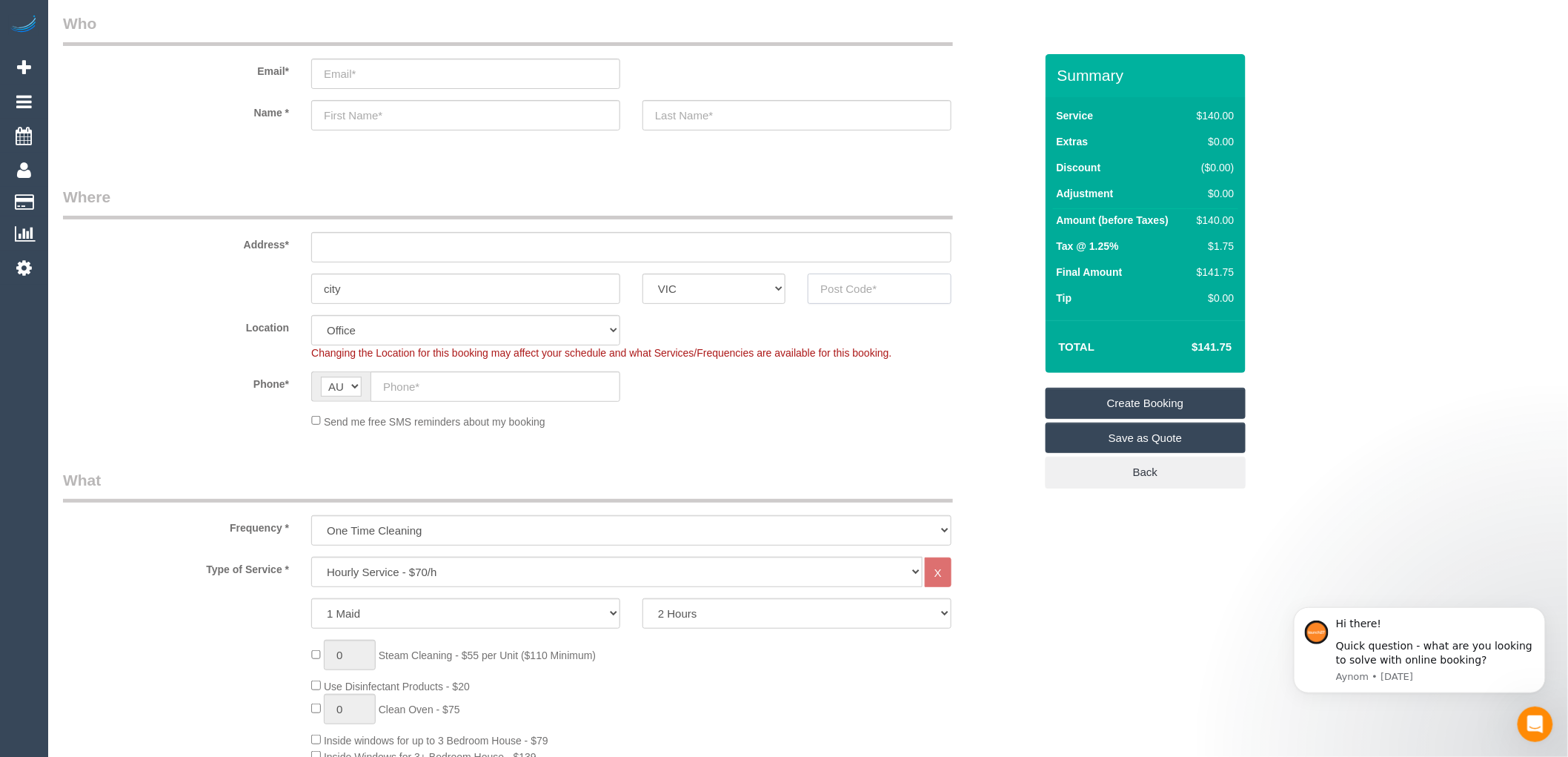
scroll to position [0, 0]
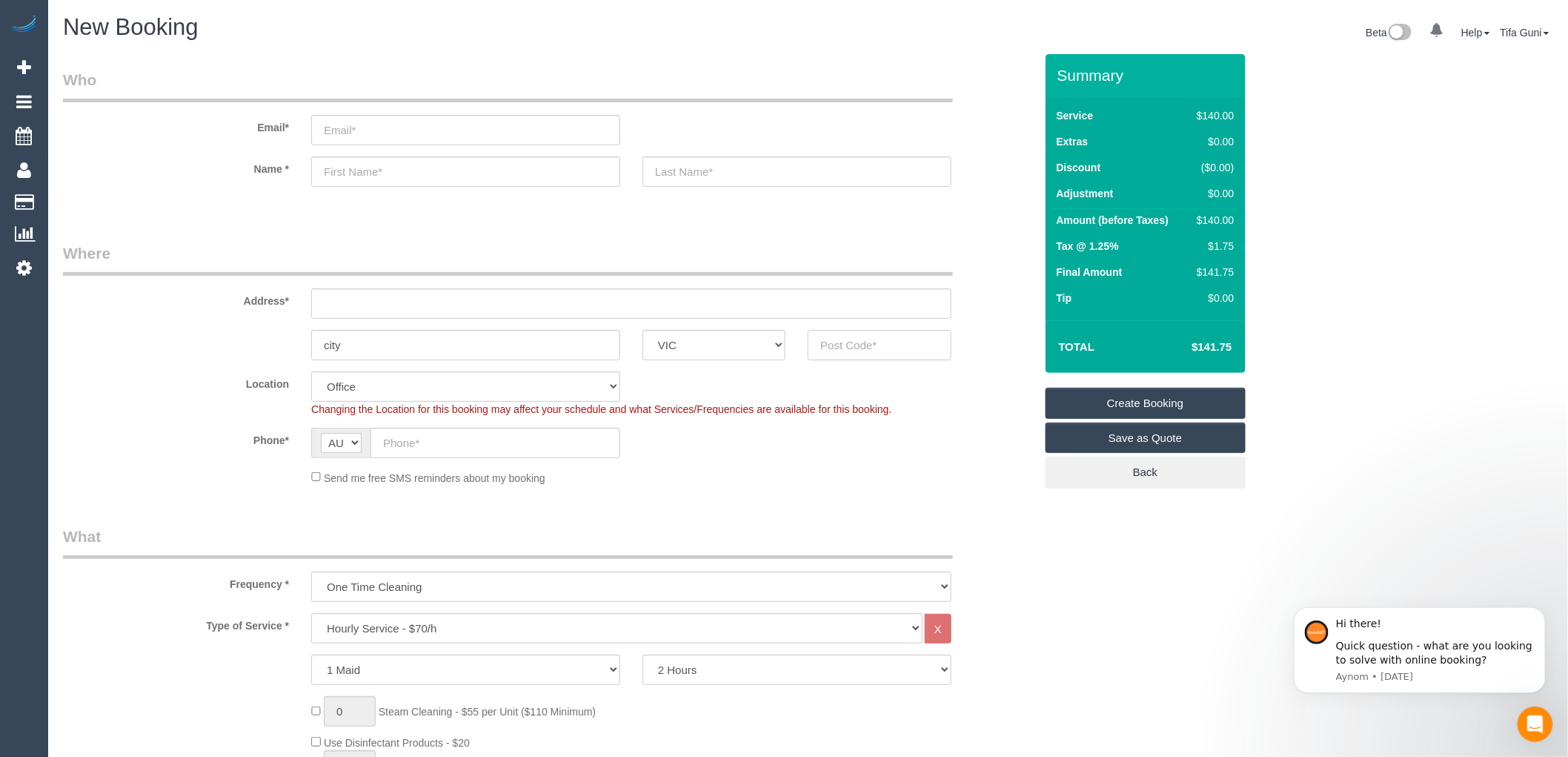
click at [856, 351] on input "text" at bounding box center [879, 345] width 143 height 30
type input "3000"
click at [356, 303] on input "text" at bounding box center [631, 303] width 641 height 30
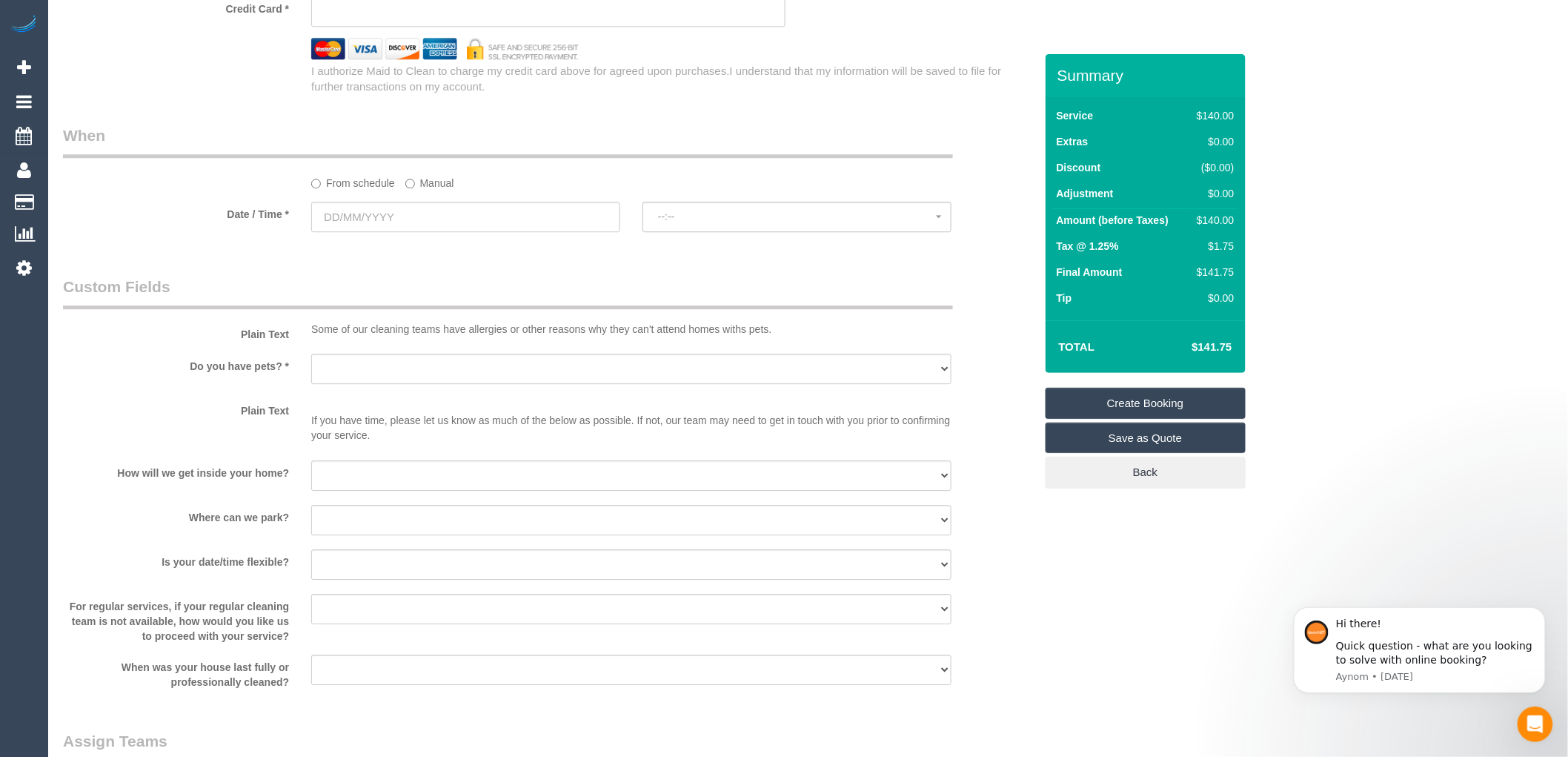
scroll to position [1565, 0]
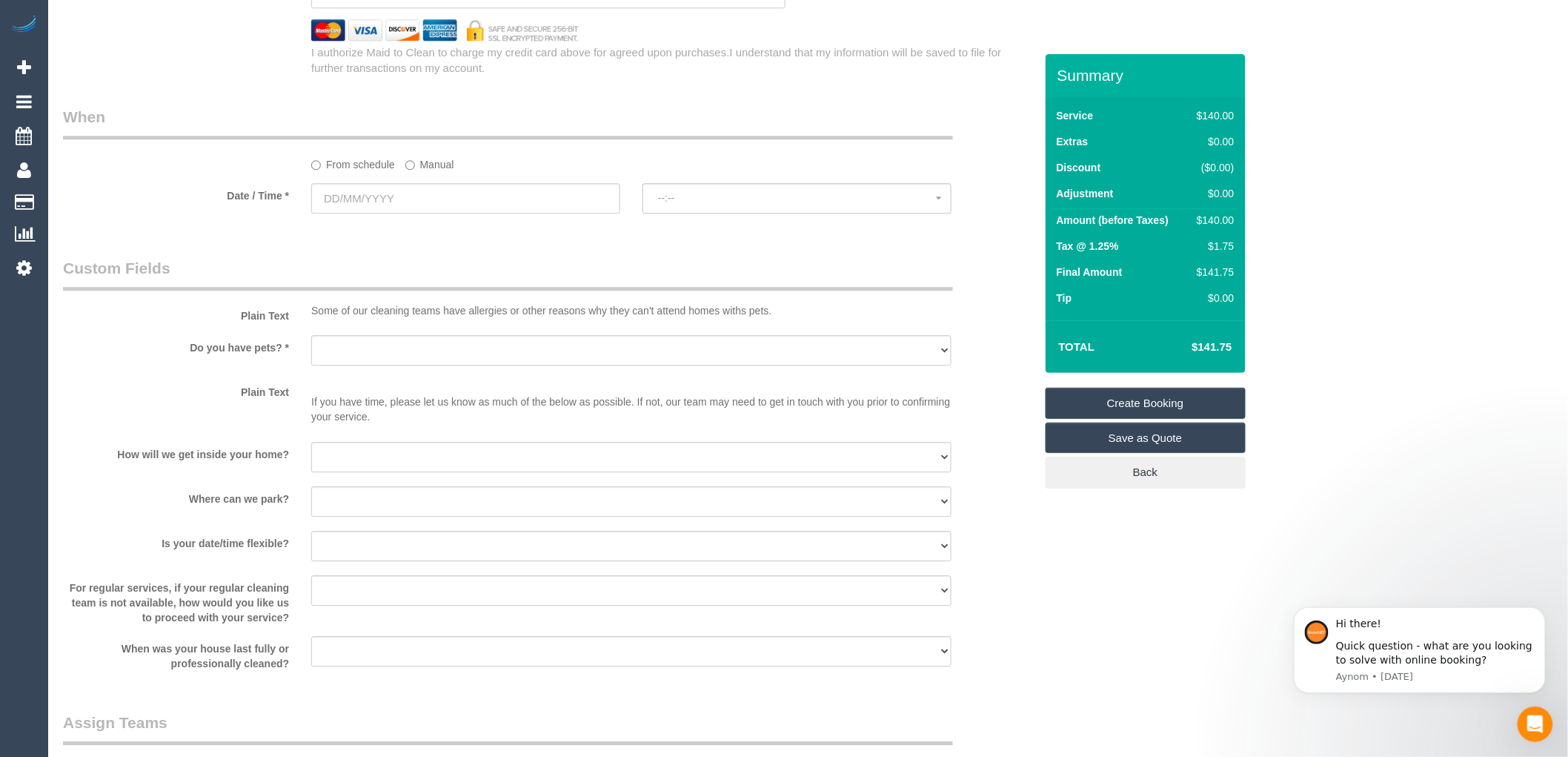
type input "-"
click at [388, 206] on input "text" at bounding box center [466, 197] width 309 height 30
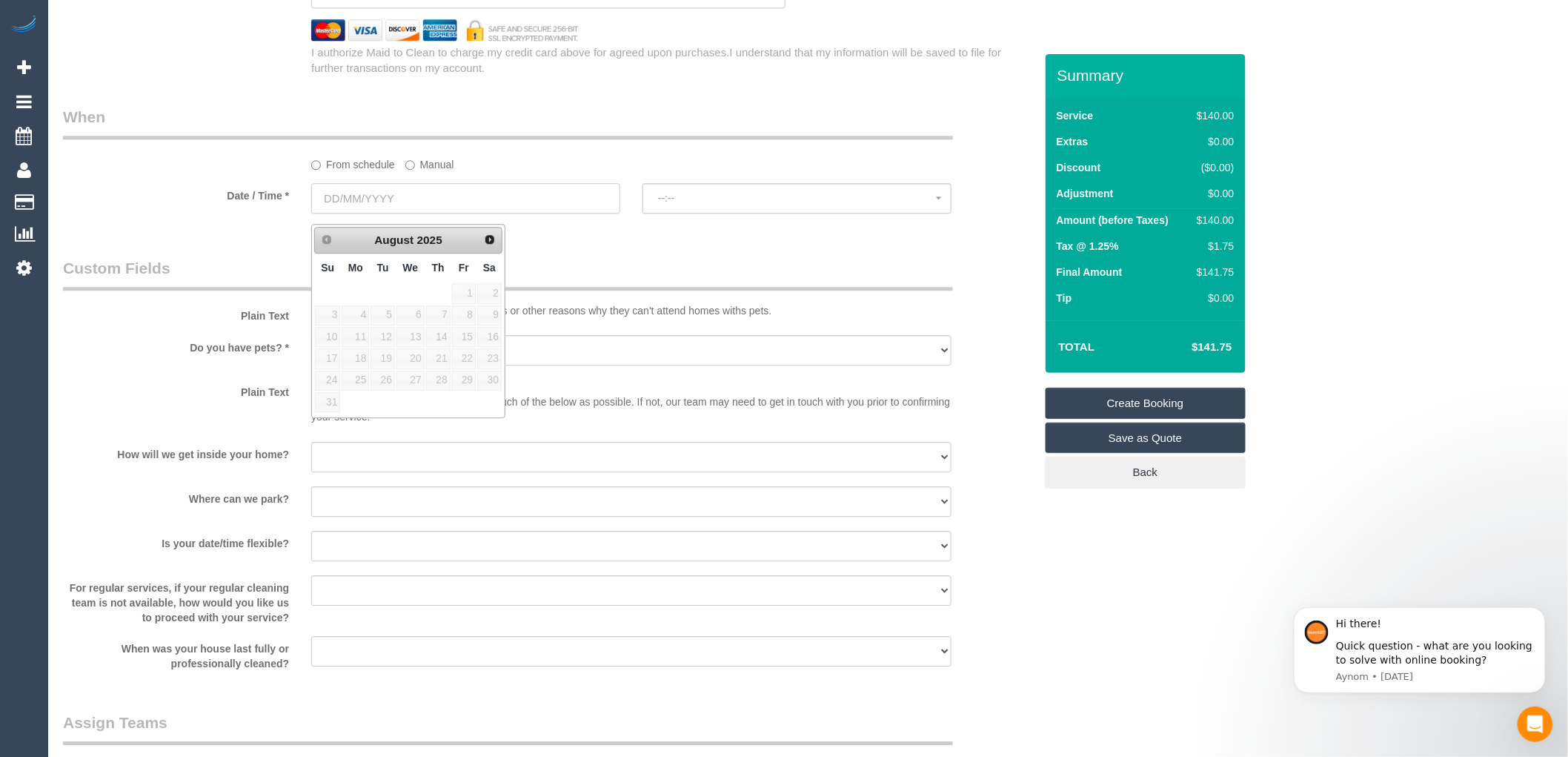
select select "54"
select select "object:2104"
click at [380, 386] on link "26" at bounding box center [382, 380] width 24 height 20
type input "26/08/2025"
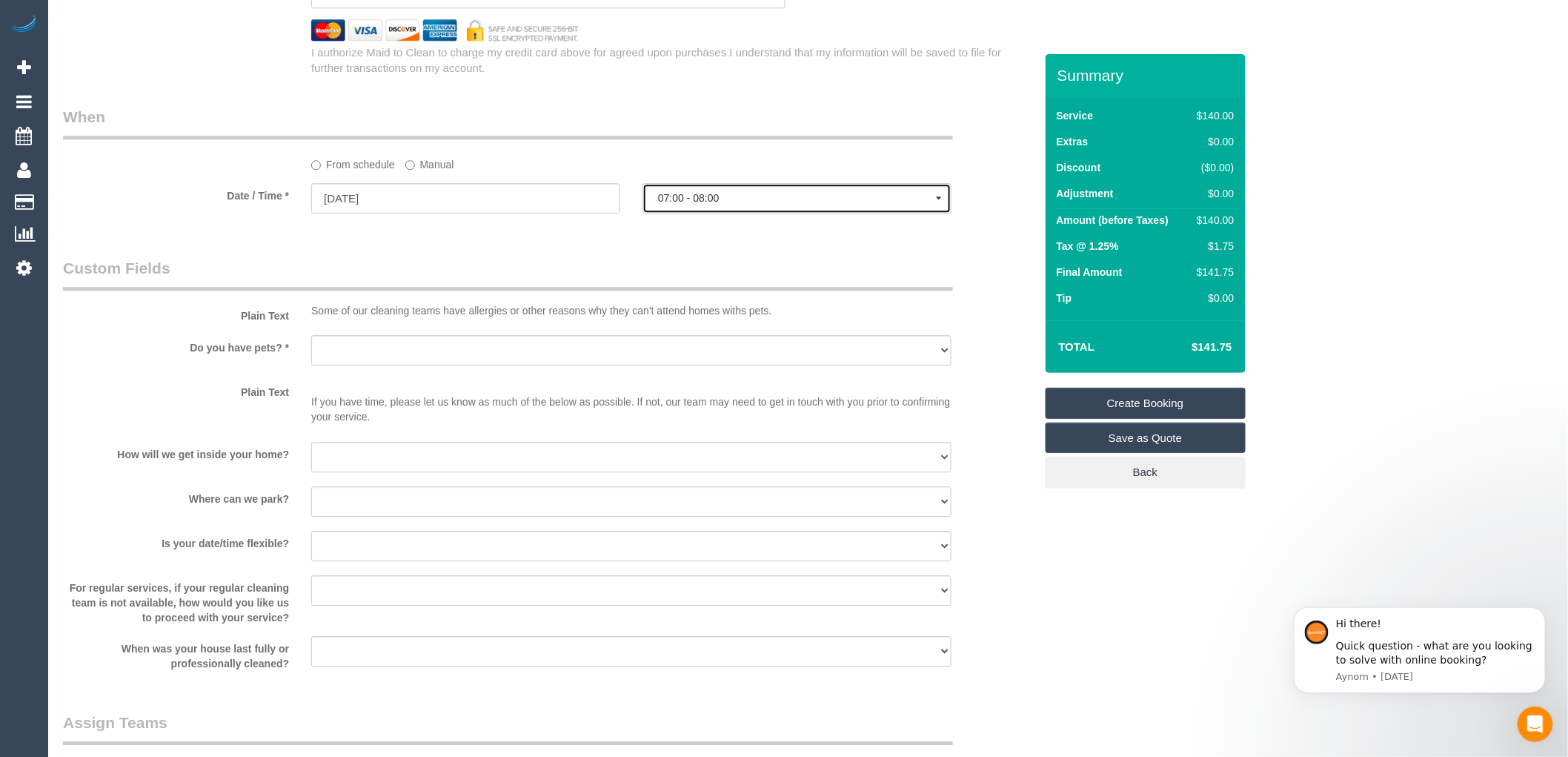
click at [717, 204] on span "07:00 - 08:00" at bounding box center [797, 197] width 278 height 12
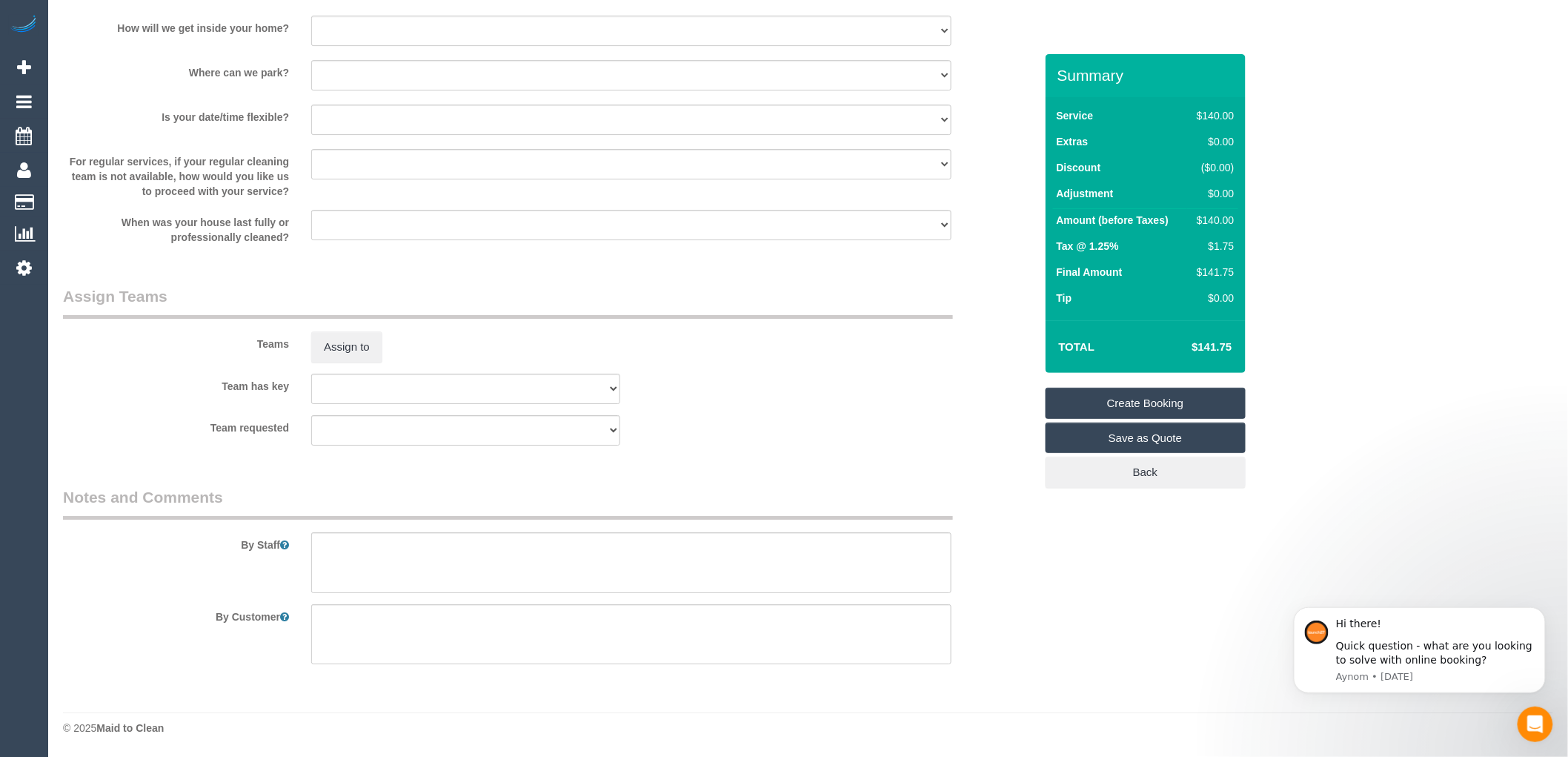
scroll to position [2000, 0]
click at [354, 557] on textarea at bounding box center [631, 562] width 641 height 60
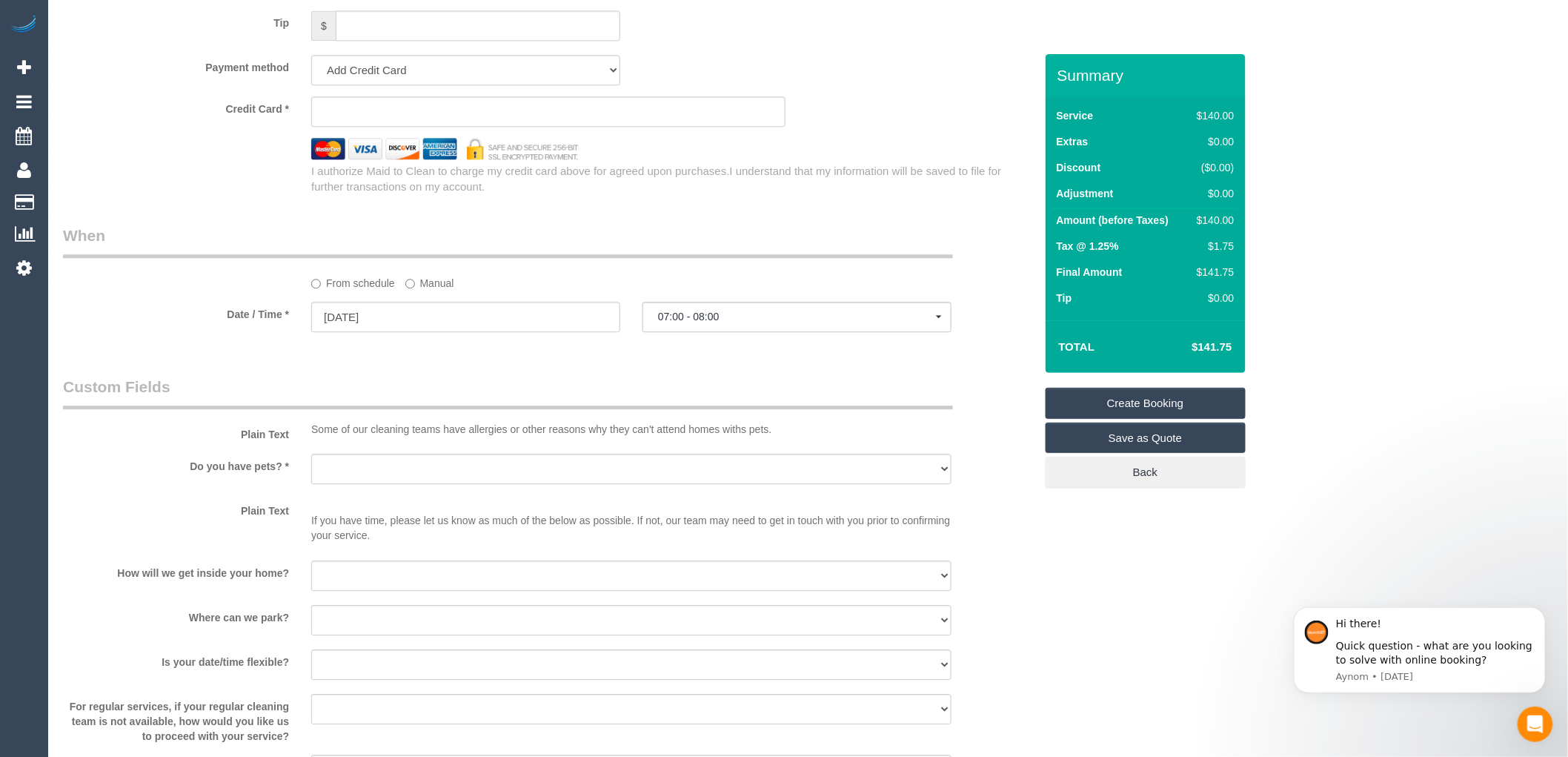
scroll to position [1424, 0]
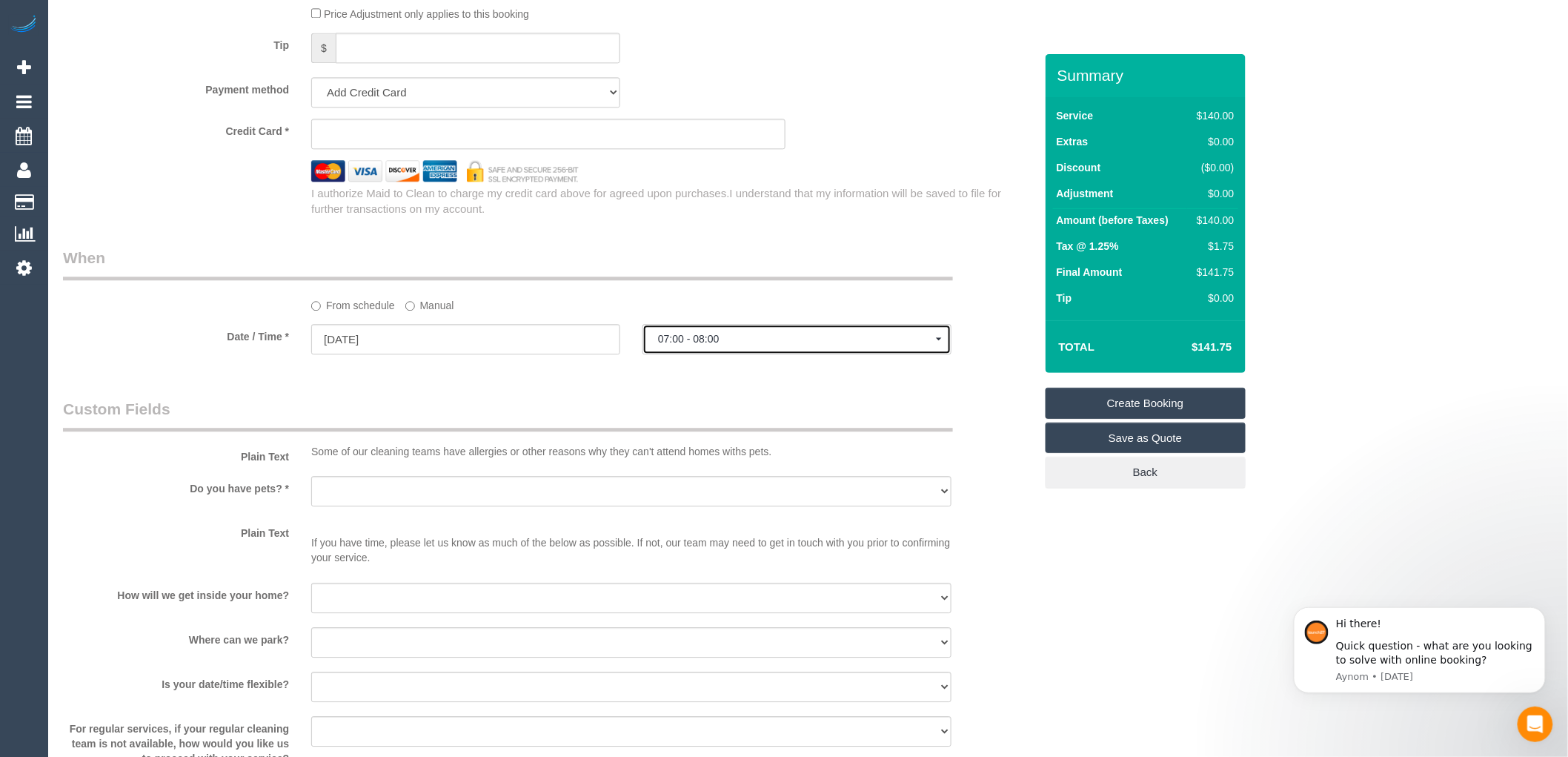
click at [717, 345] on span "07:00 - 08:00" at bounding box center [797, 338] width 278 height 12
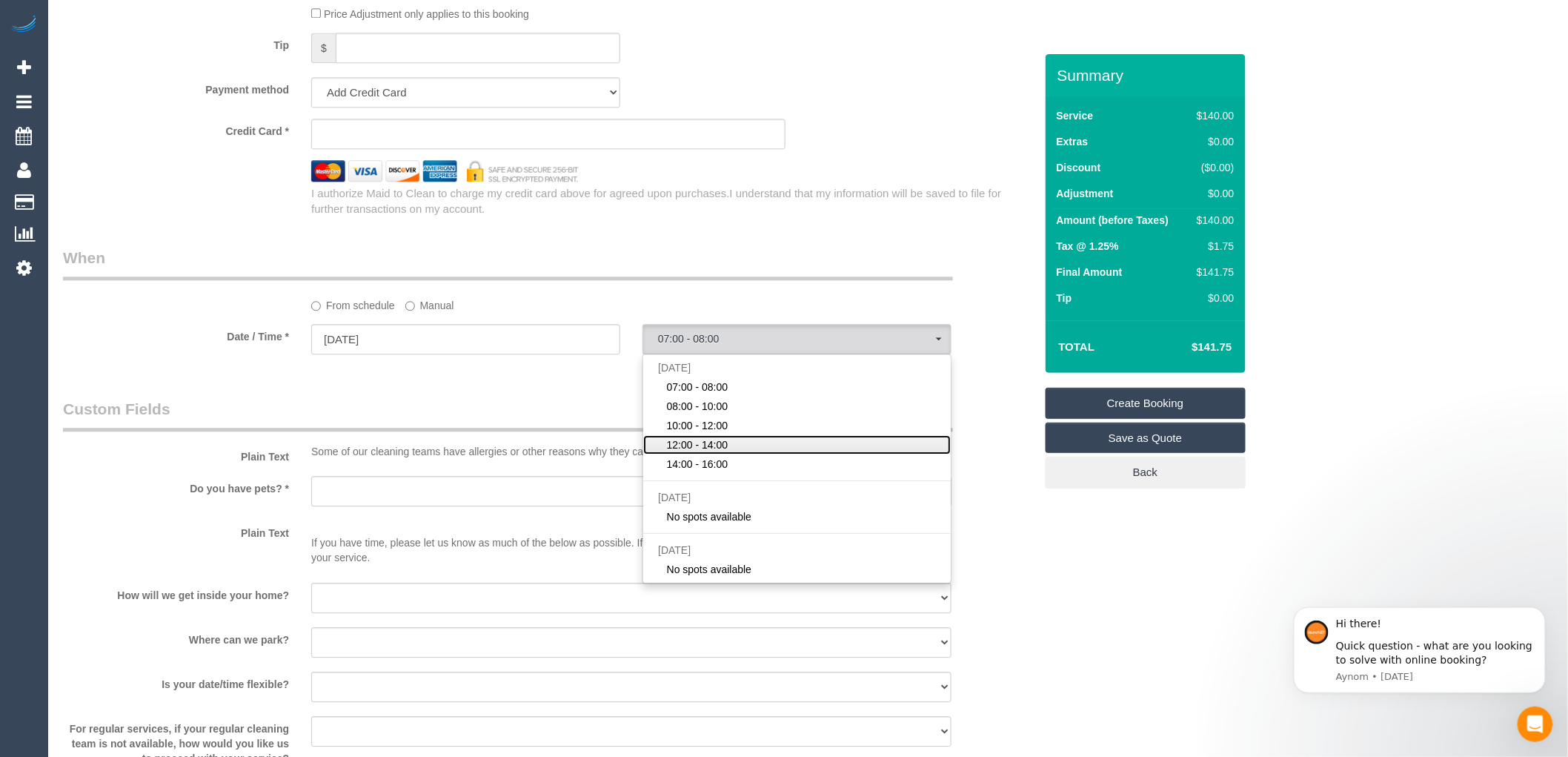
click at [712, 453] on span "12:00 - 14:00" at bounding box center [697, 444] width 61 height 15
select select "spot4"
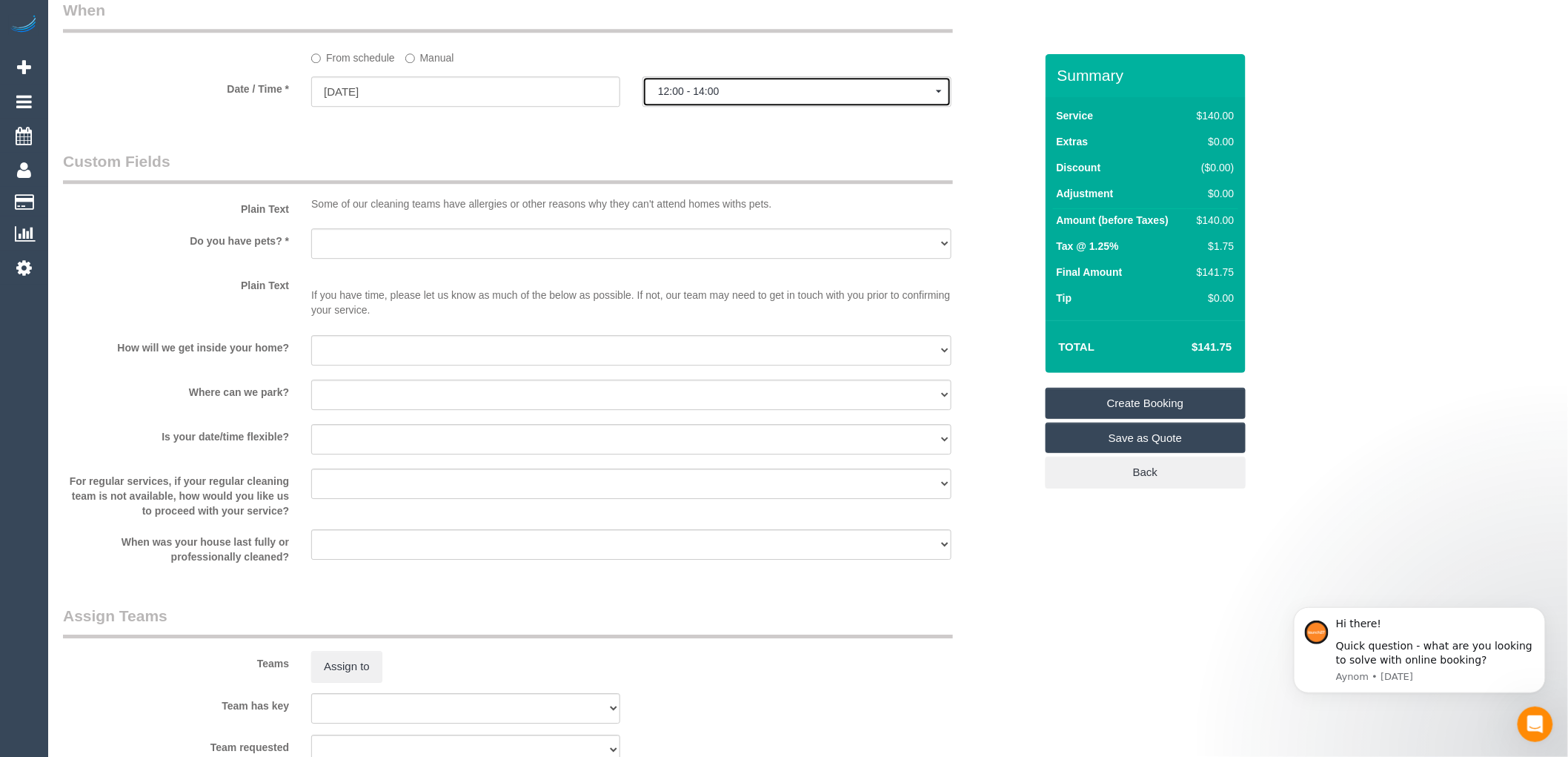
scroll to position [1671, 0]
click at [420, 249] on select "Yes - Cats Yes - Dogs No pets Yes - Dogs and Cats Yes - Other" at bounding box center [631, 244] width 641 height 30
click at [242, 247] on label "Do you have pets? *" at bounding box center [176, 240] width 249 height 20
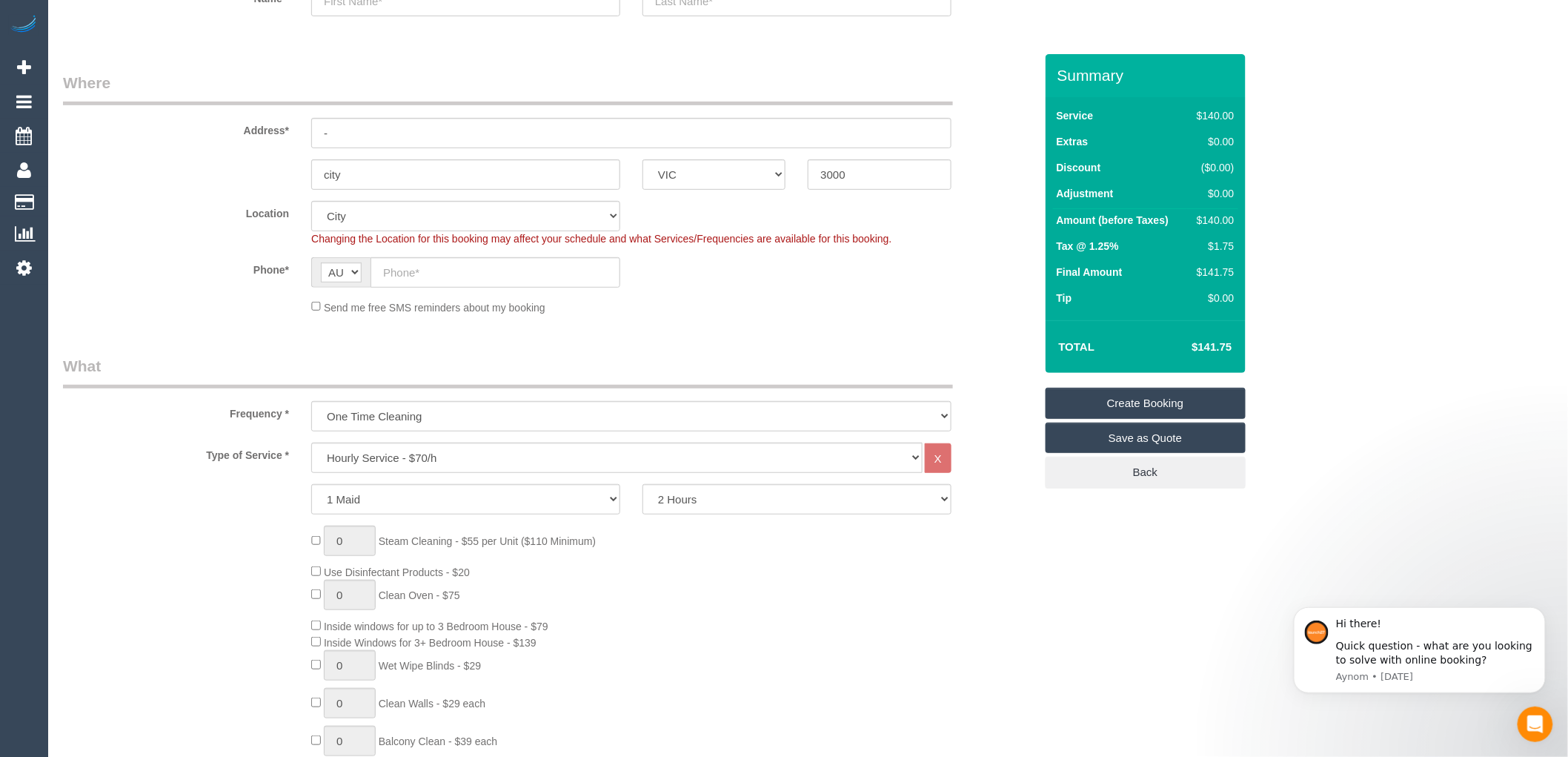
scroll to position [0, 0]
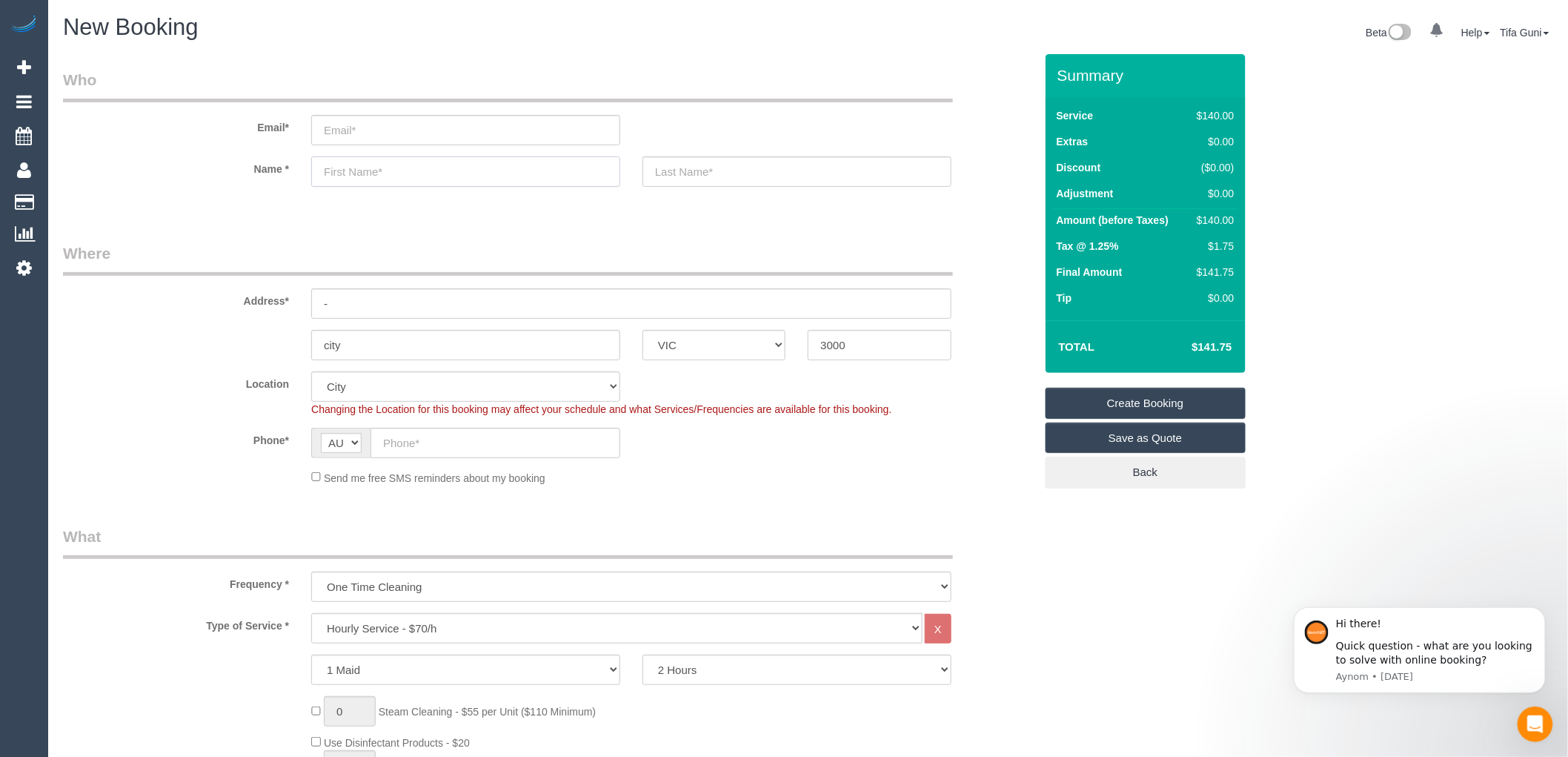
click at [390, 178] on input "text" at bounding box center [466, 171] width 309 height 30
type input "Fiona"
drag, startPoint x: 383, startPoint y: 175, endPoint x: 252, endPoint y: 176, distance: 131.0
click at [252, 176] on div "Name * Fiona" at bounding box center [548, 171] width 993 height 30
